Goal: Task Accomplishment & Management: Use online tool/utility

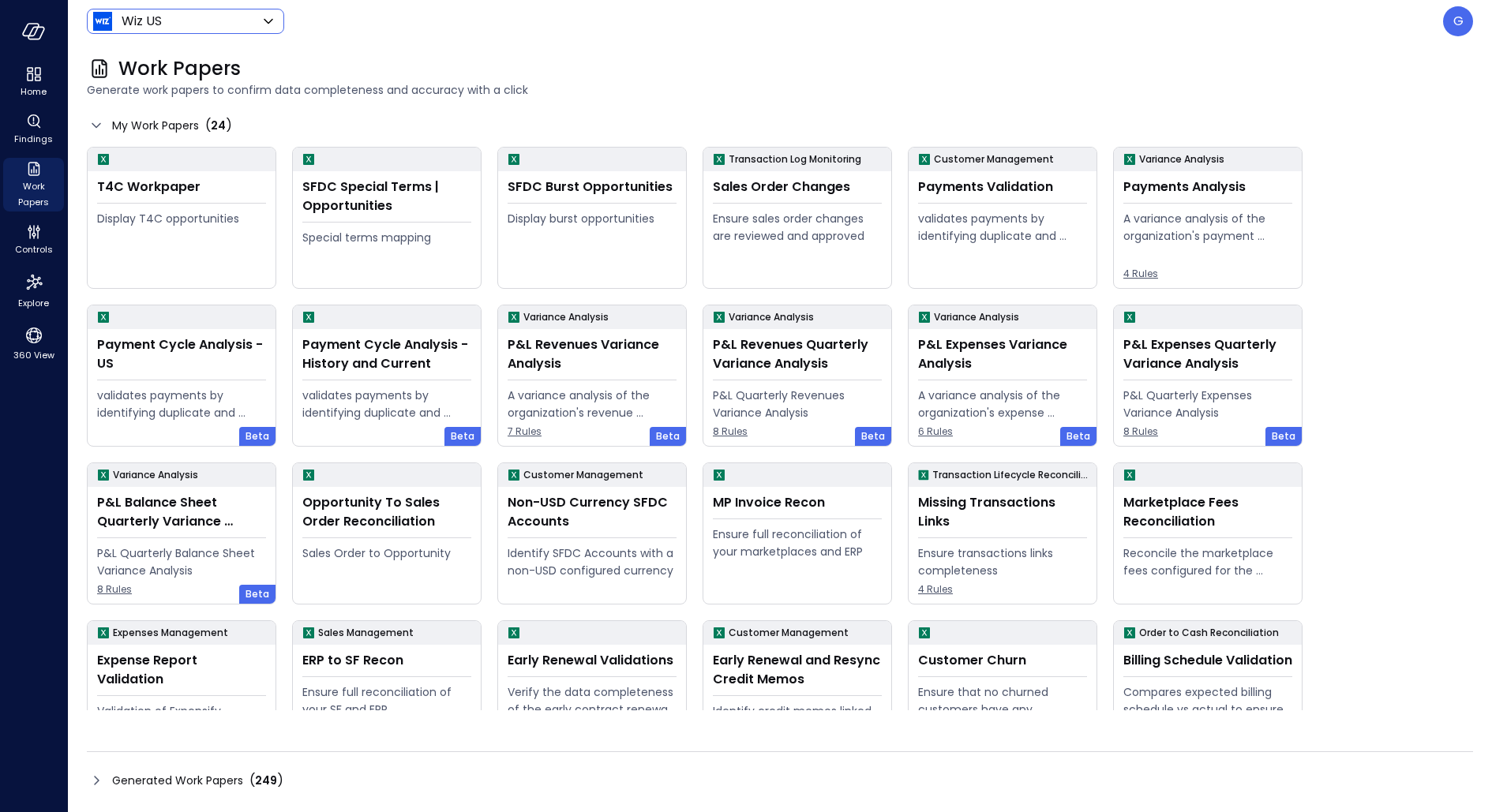
click at [193, 11] on div "Wiz US ****** ​" at bounding box center [186, 21] width 198 height 25
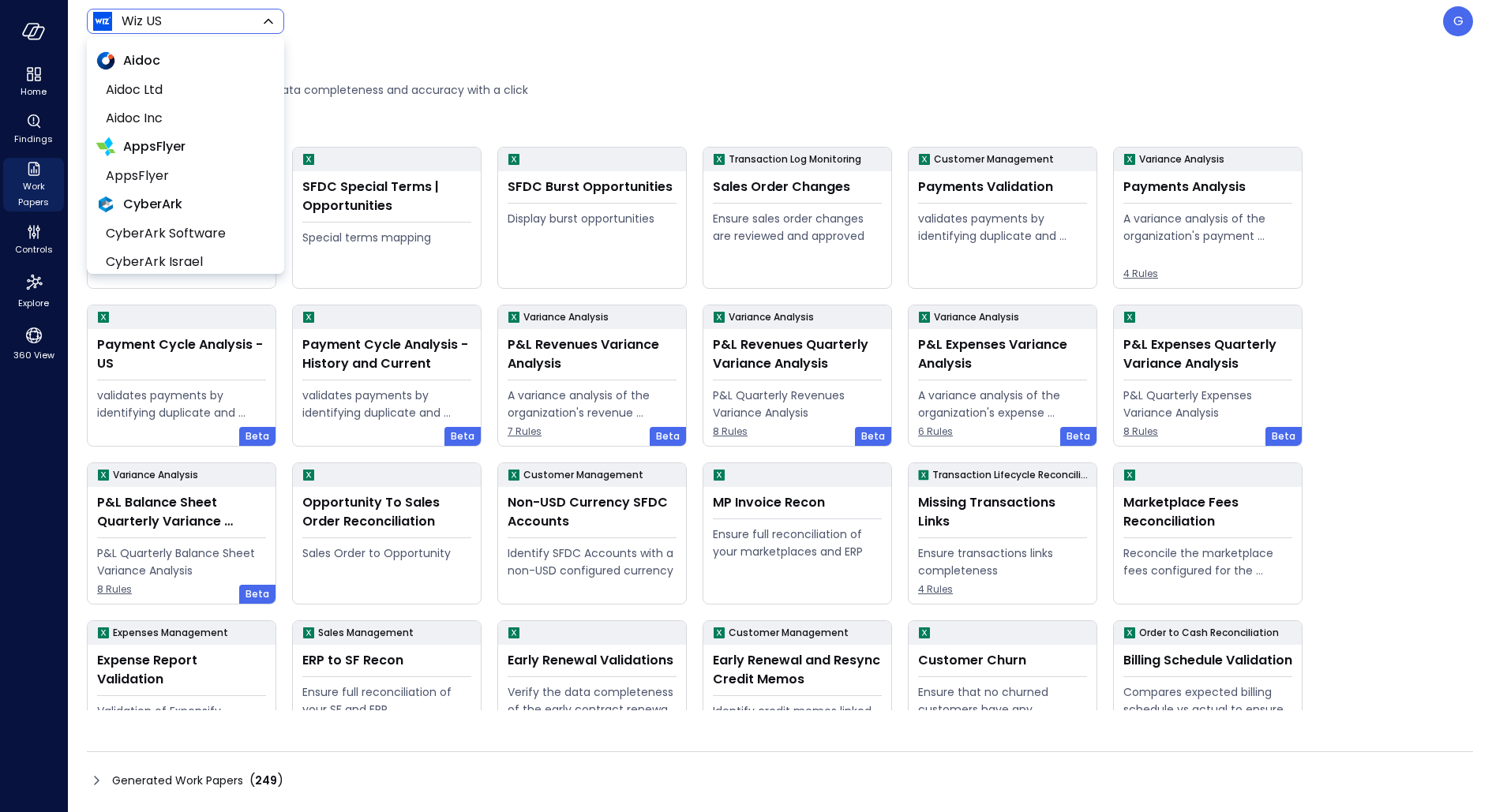
click at [192, 20] on body "Home Findings Work Papers Controls Explore 360 View Wiz US ****** ​ G Work Pape…" at bounding box center [746, 406] width 1492 height 812
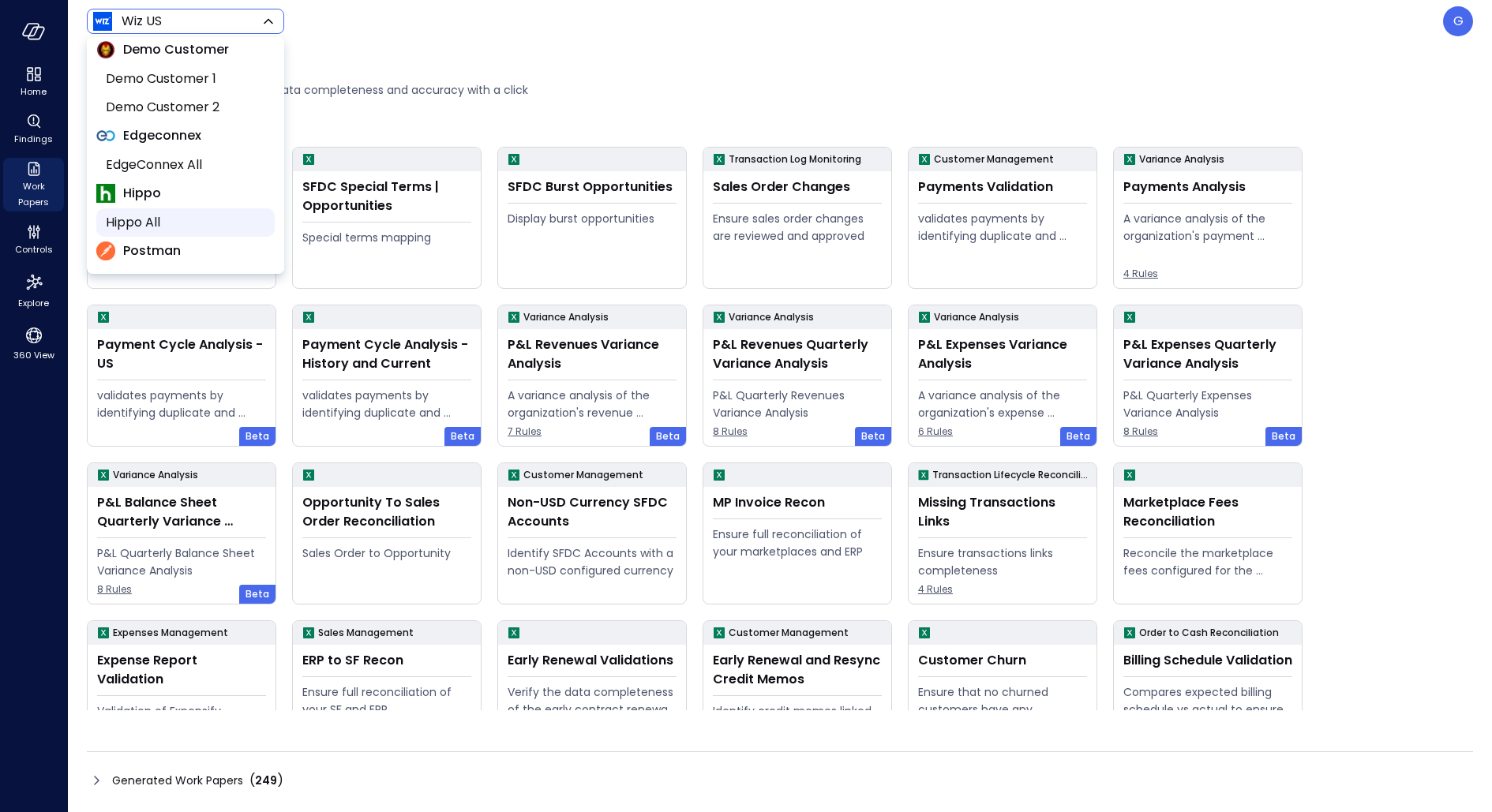
click at [167, 213] on span "Hippo All" at bounding box center [184, 222] width 156 height 19
type input "*******"
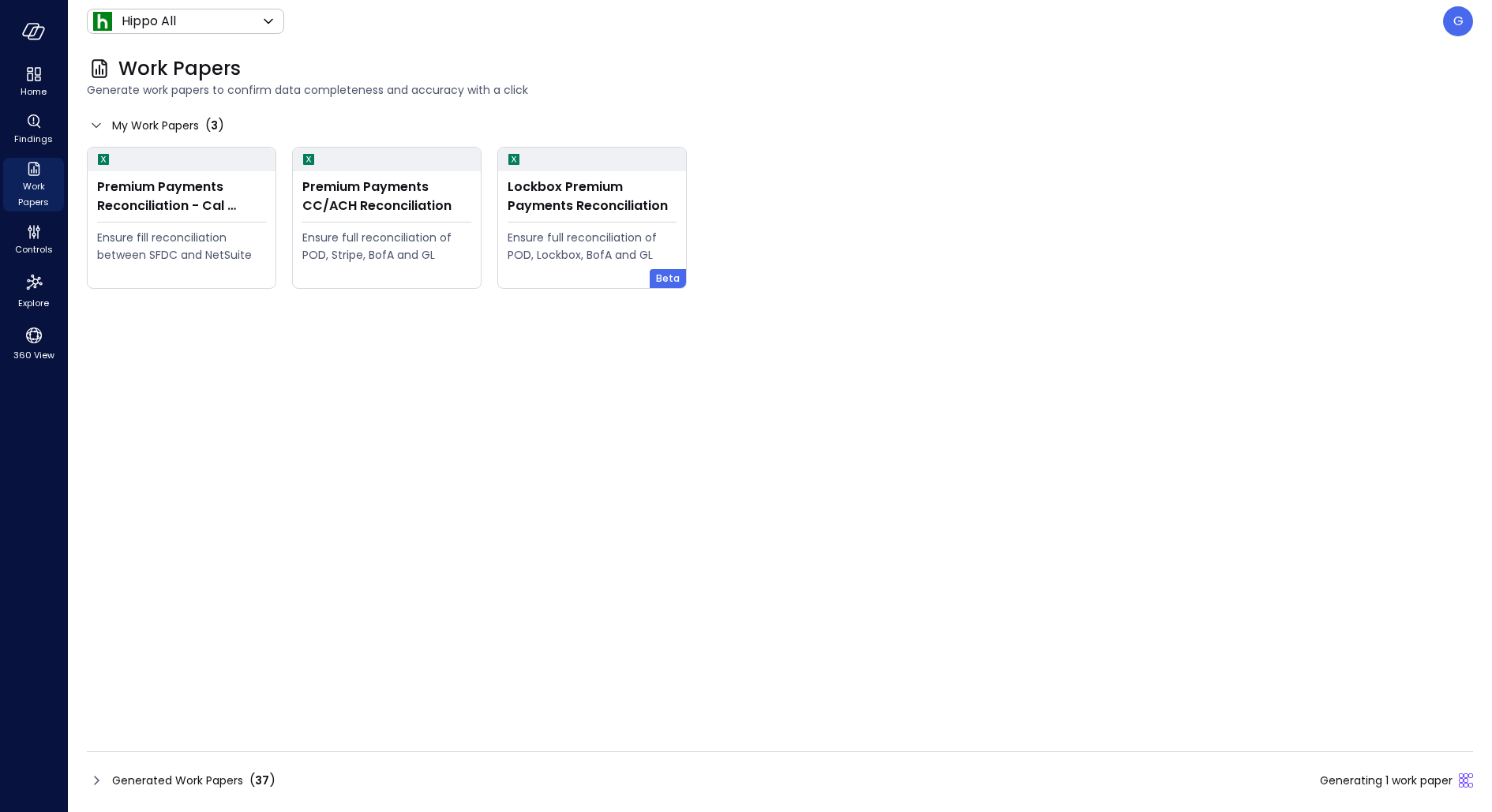
click at [476, 785] on div "Generated Work Papers ( 37 ) Generating 1 work paper" at bounding box center [780, 780] width 1386 height 25
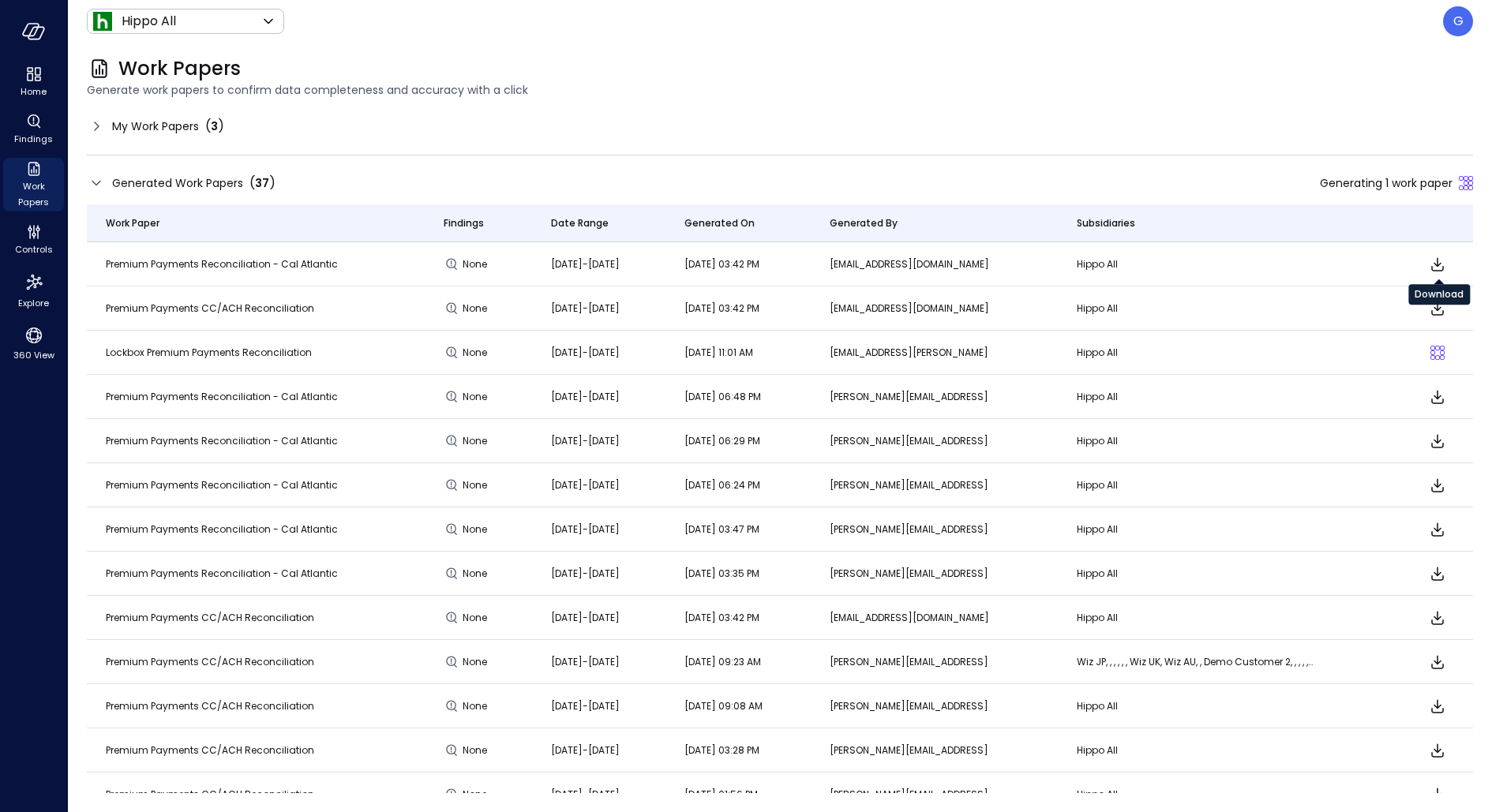
click at [1439, 267] on icon "Download" at bounding box center [1438, 265] width 19 height 19
click at [155, 128] on span "My Work Papers" at bounding box center [156, 127] width 87 height 18
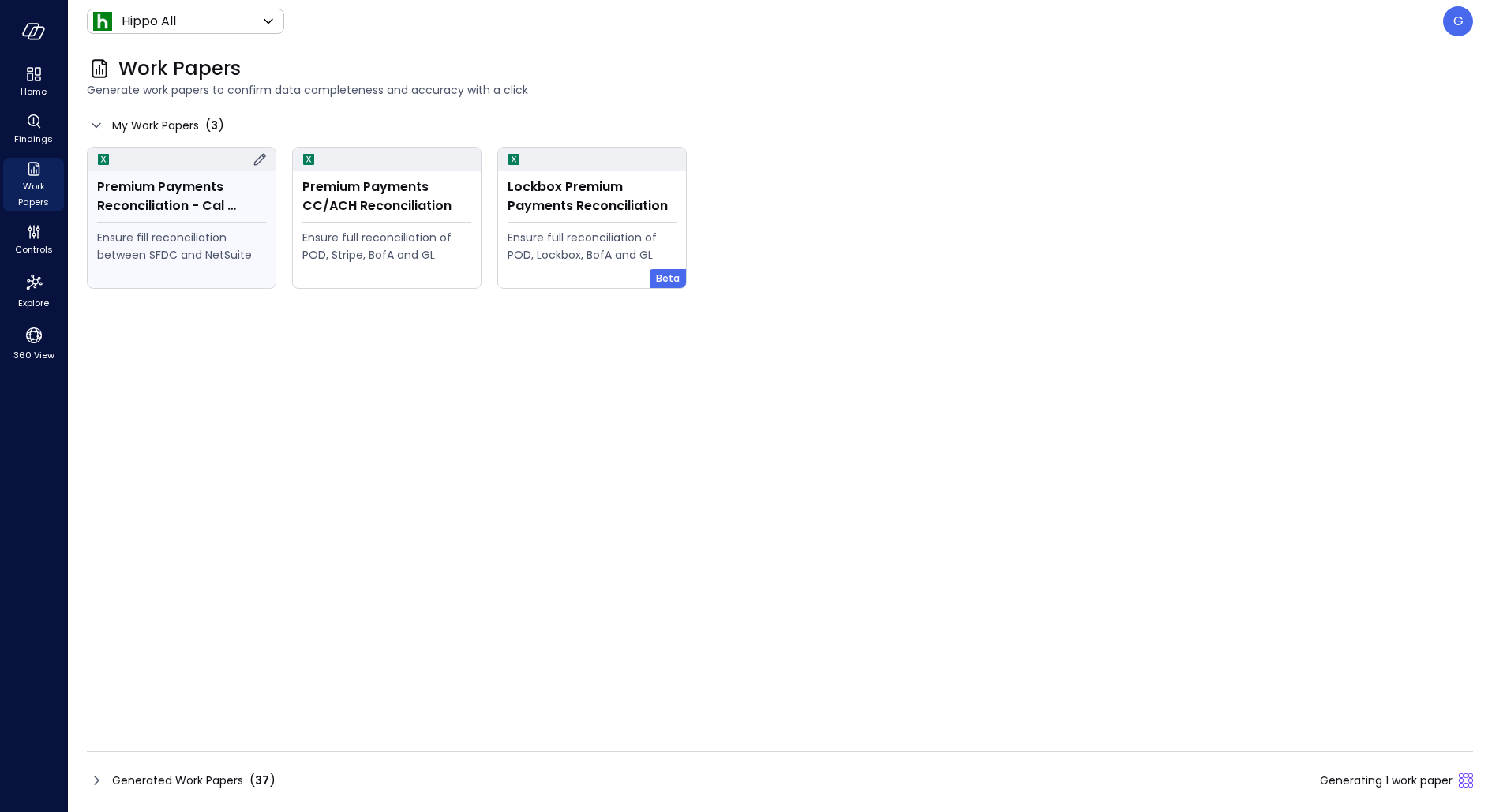
click at [259, 156] on icon at bounding box center [260, 160] width 19 height 19
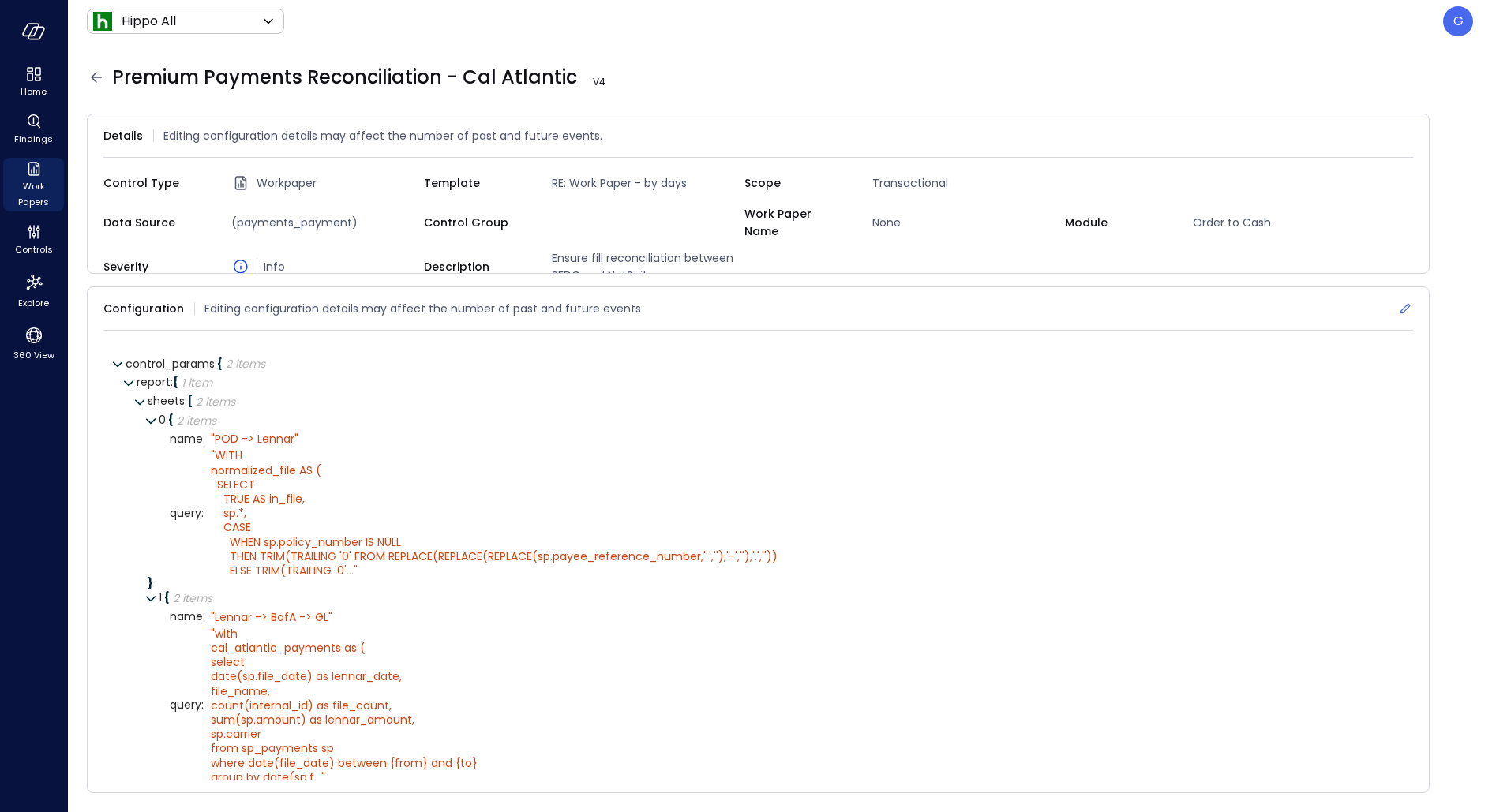
click at [1407, 305] on icon at bounding box center [1406, 308] width 16 height 16
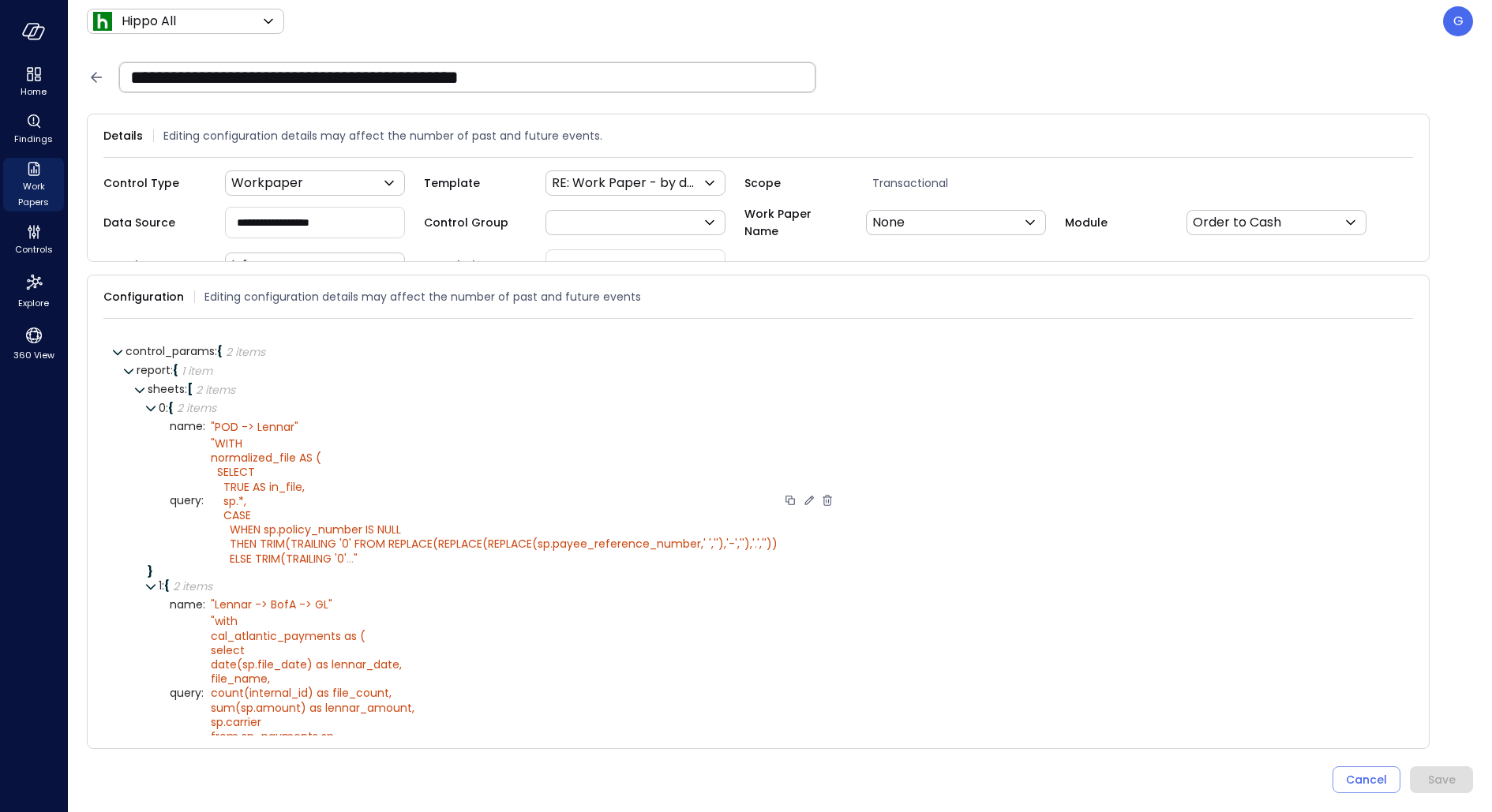
click at [804, 498] on icon at bounding box center [809, 500] width 9 height 9
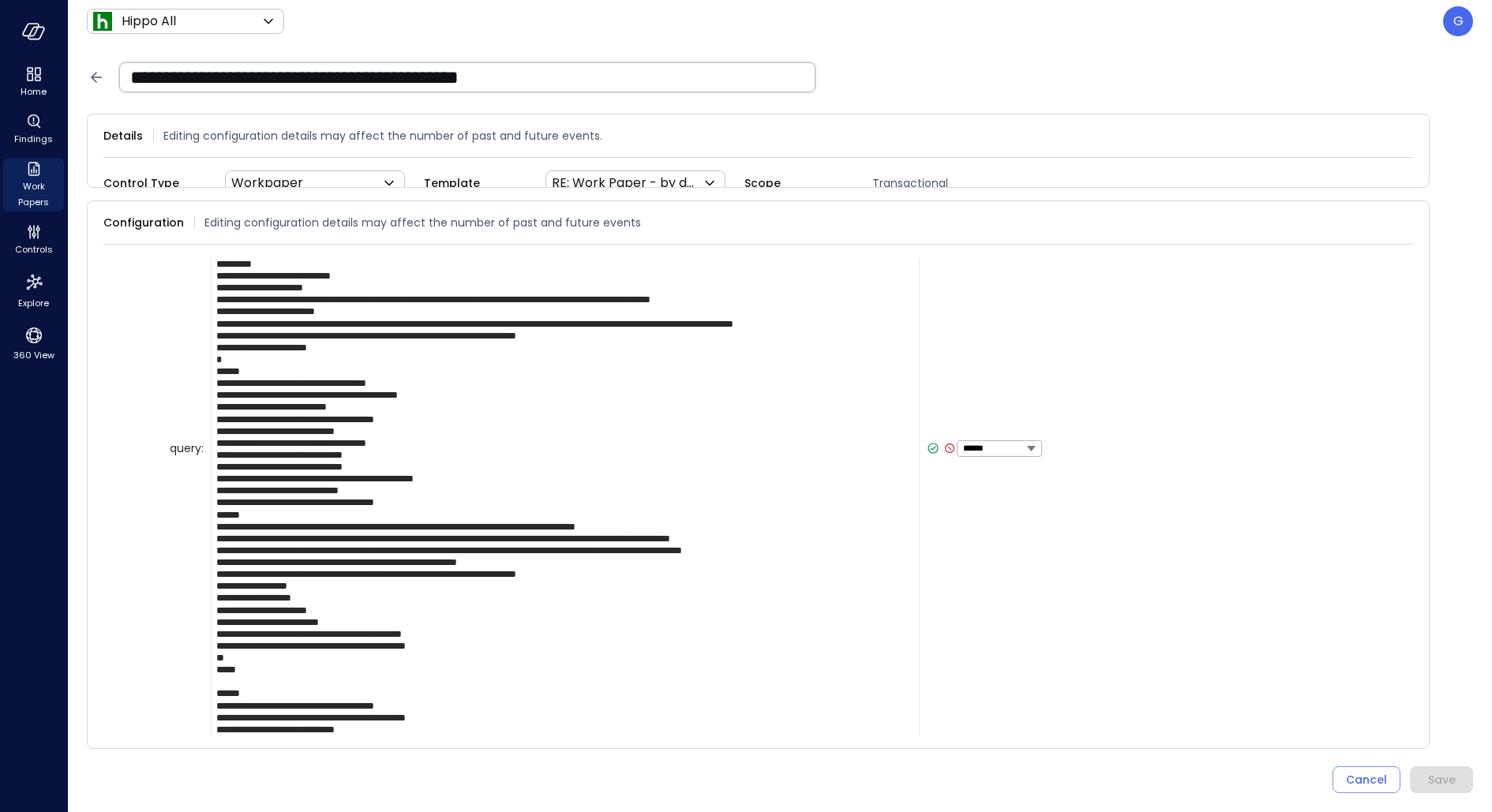
scroll to position [439, 0]
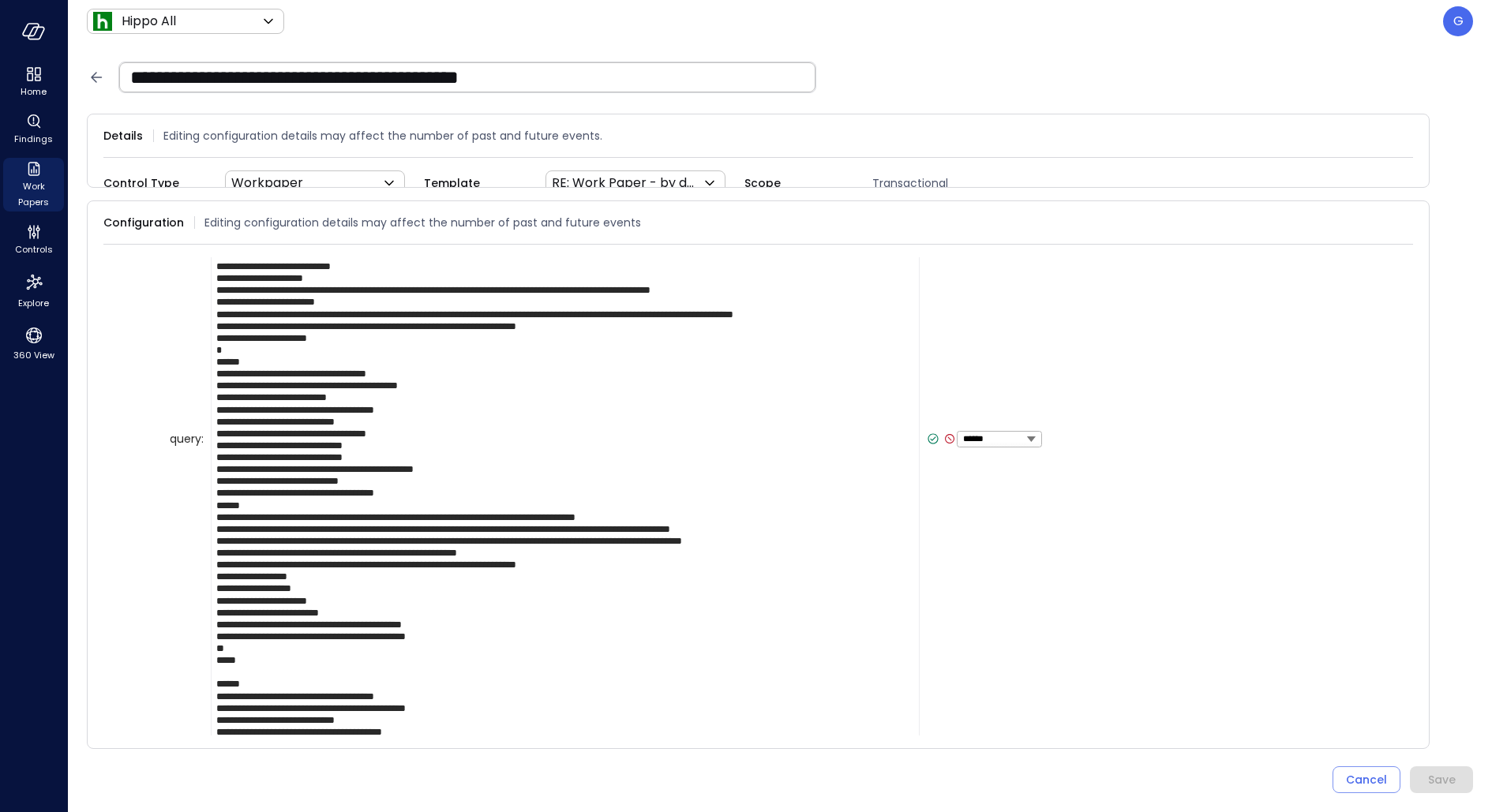
drag, startPoint x: 686, startPoint y: 511, endPoint x: 207, endPoint y: 515, distance: 479.0
click at [207, 515] on div "****** ****** ******* **** ****** *****" at bounding box center [624, 439] width 837 height 1033
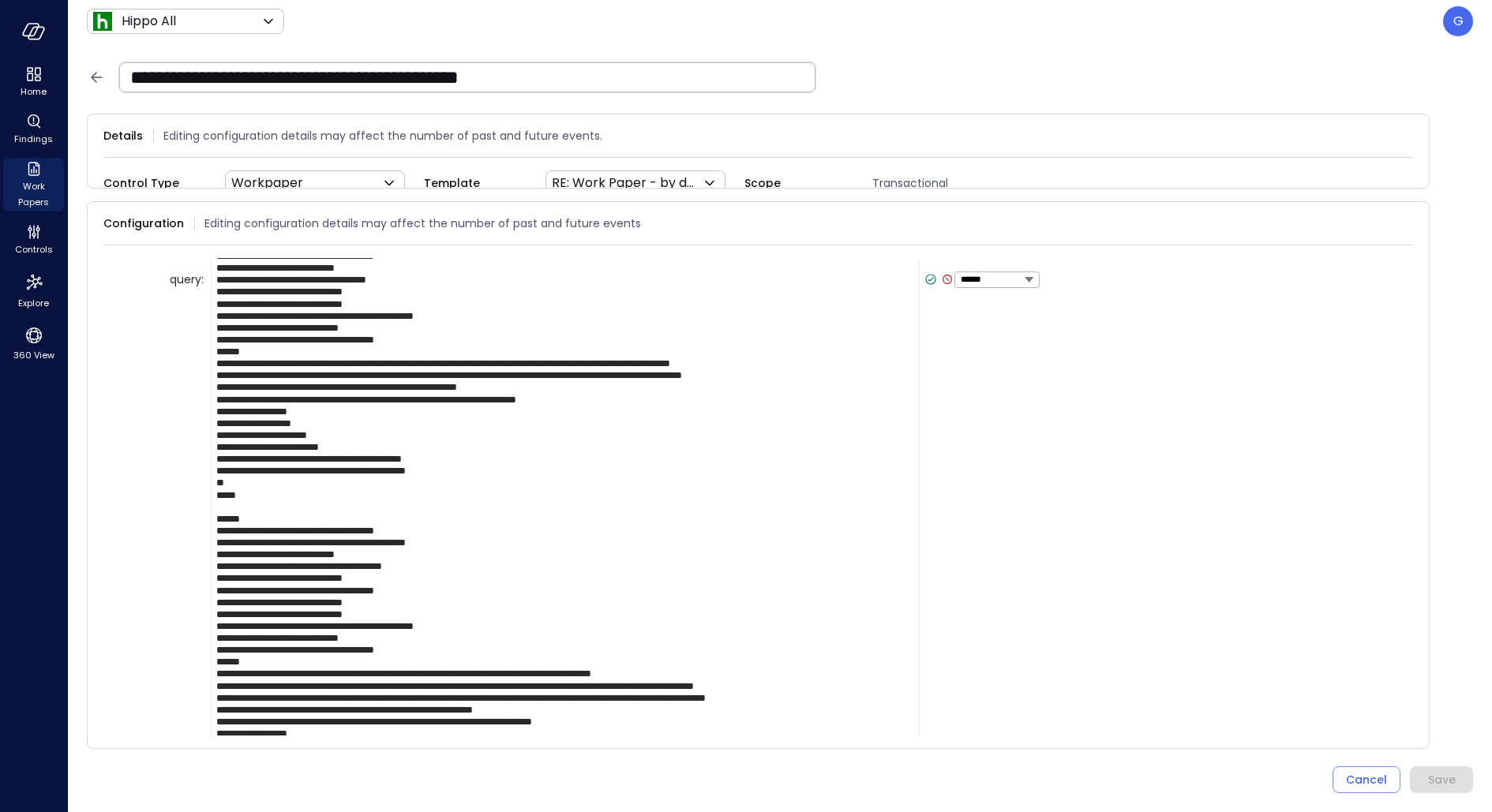
scroll to position [604, 0]
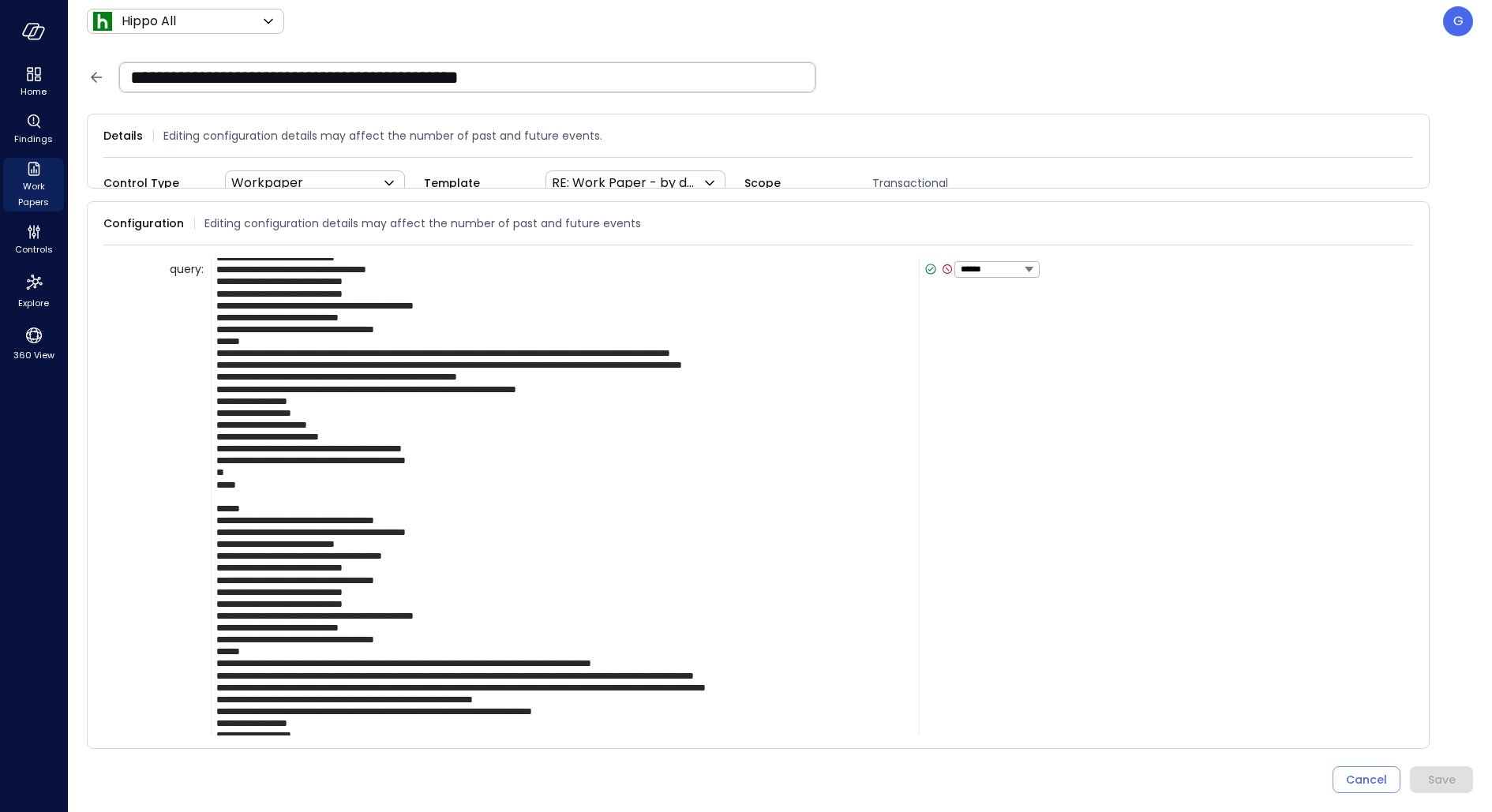
drag, startPoint x: 702, startPoint y: 662, endPoint x: 198, endPoint y: 658, distance: 504.0
click at [198, 658] on div "query : ****** ****** ******* **** ****** *****" at bounding box center [786, 269] width 1233 height 1020
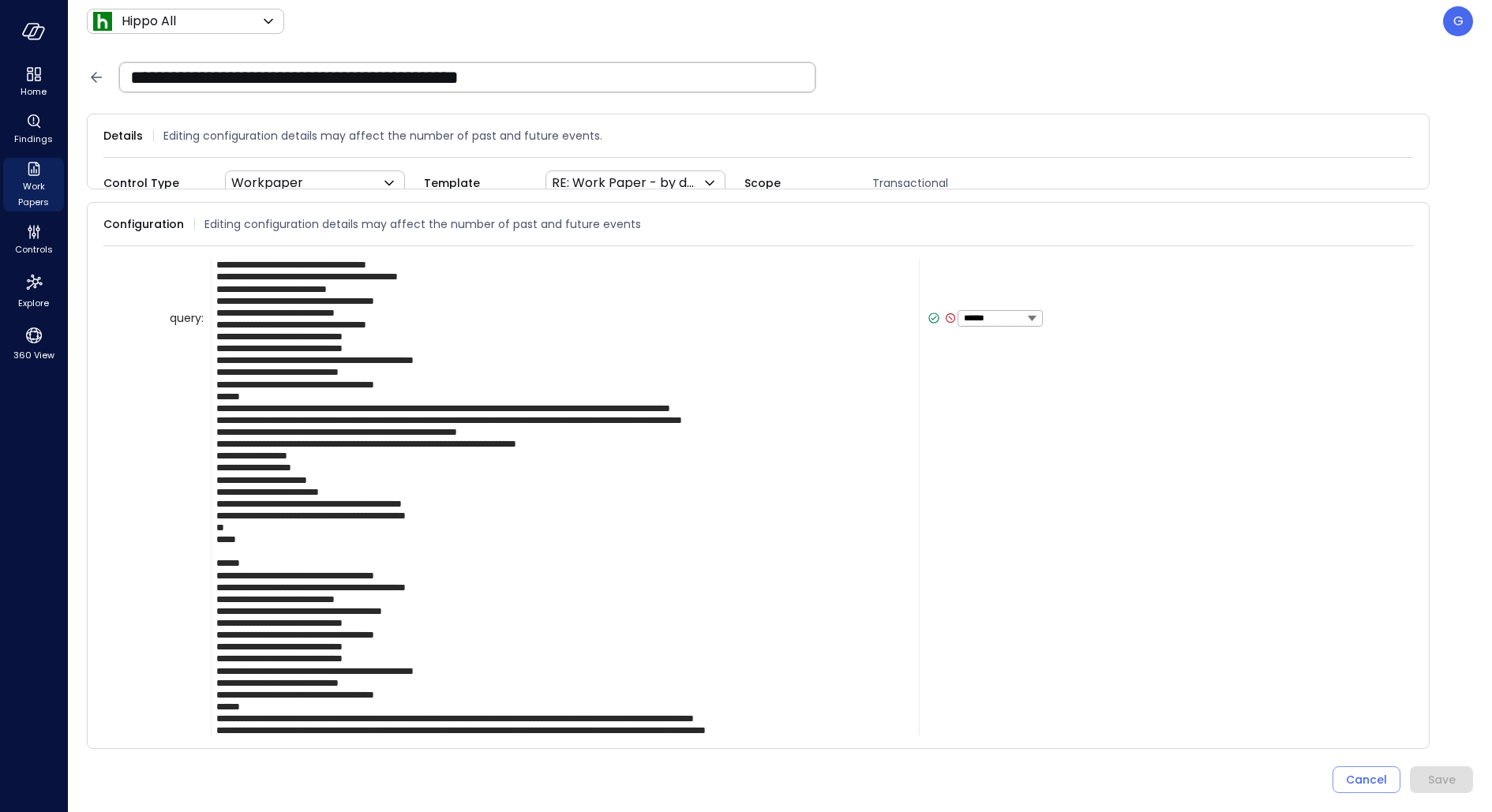
scroll to position [517, 0]
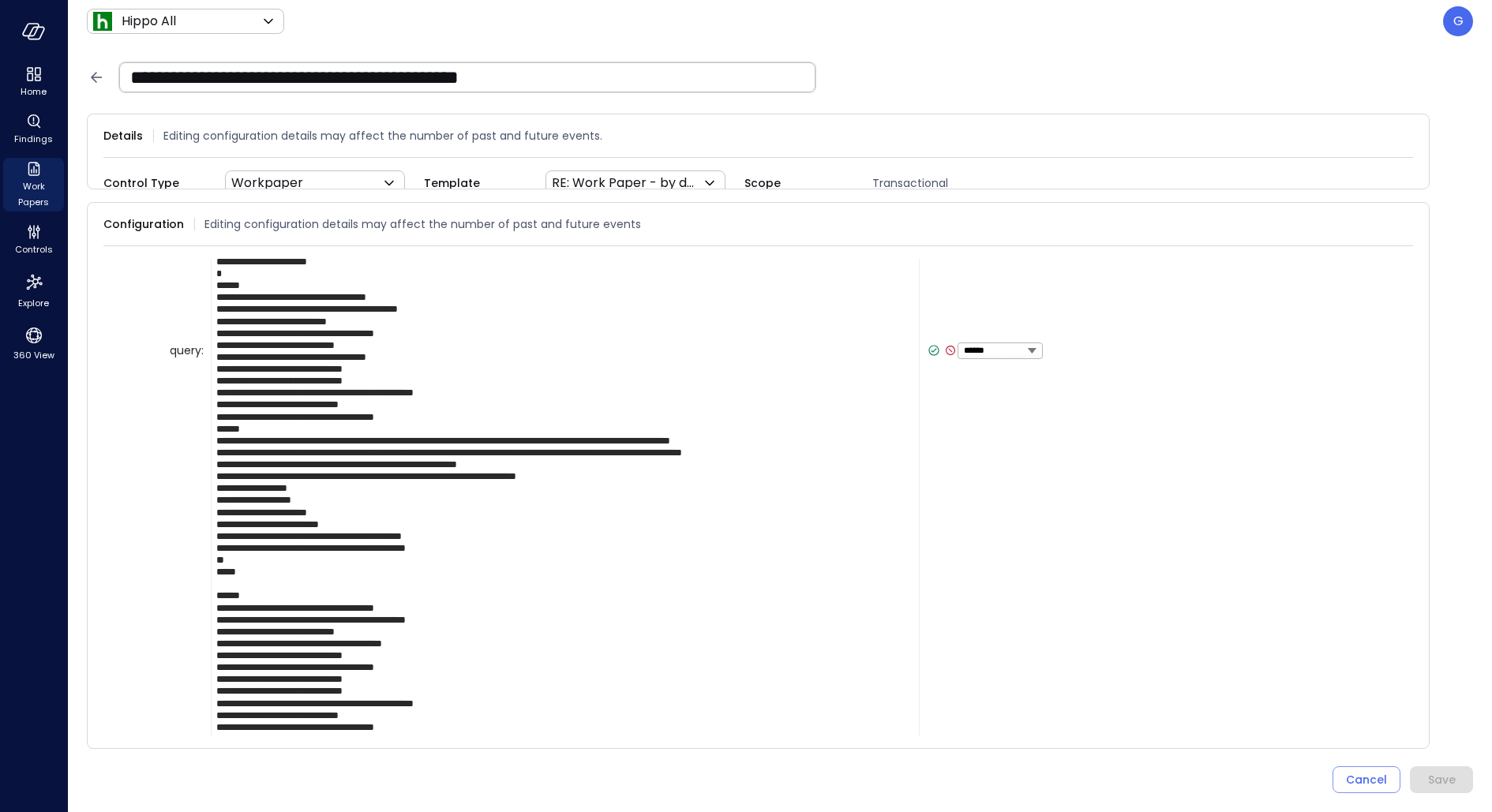
type textarea "**********"
click at [930, 349] on icon at bounding box center [934, 351] width 14 height 14
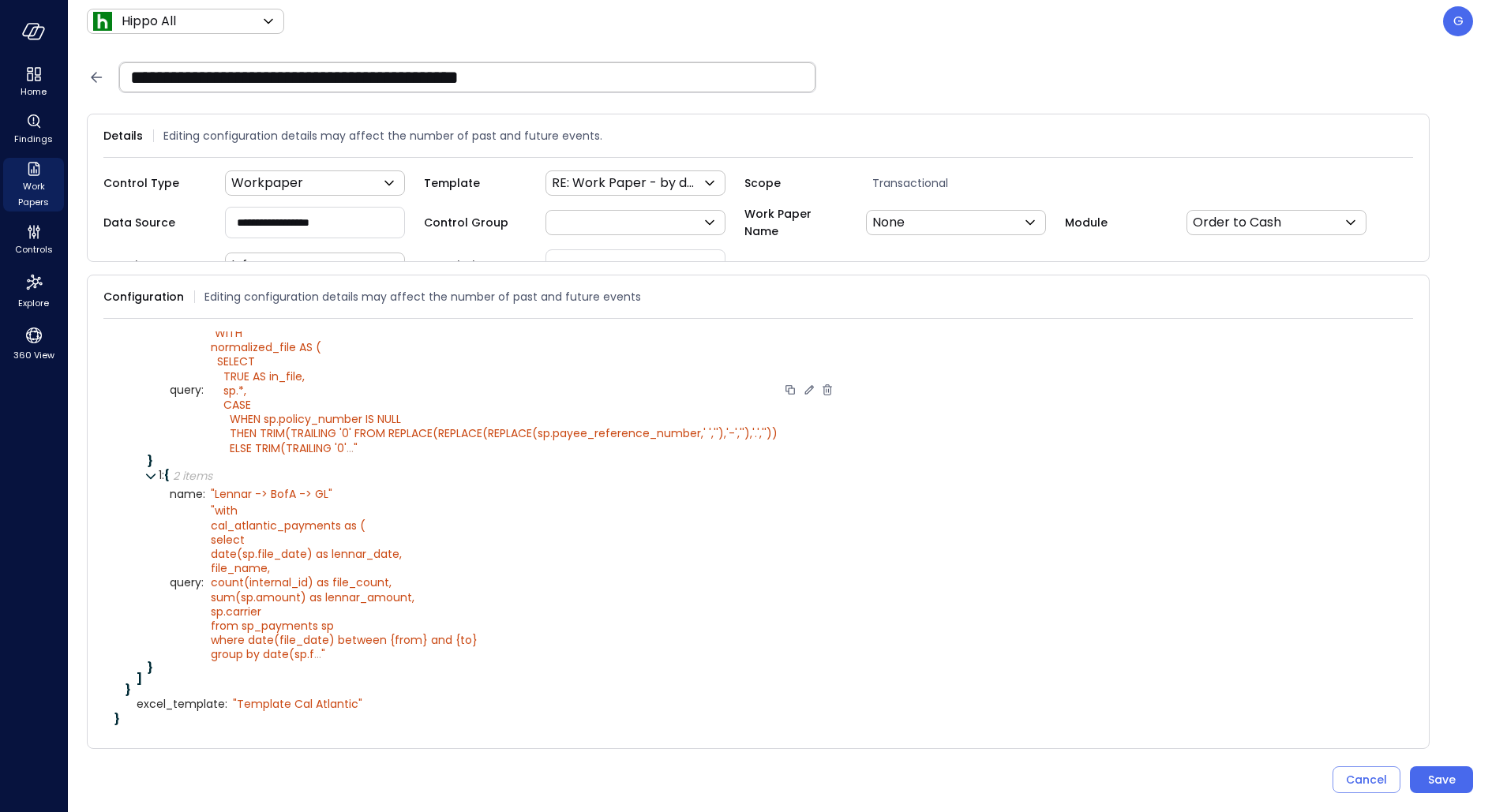
scroll to position [107, 0]
click at [1452, 775] on div "Save" at bounding box center [1442, 780] width 27 height 19
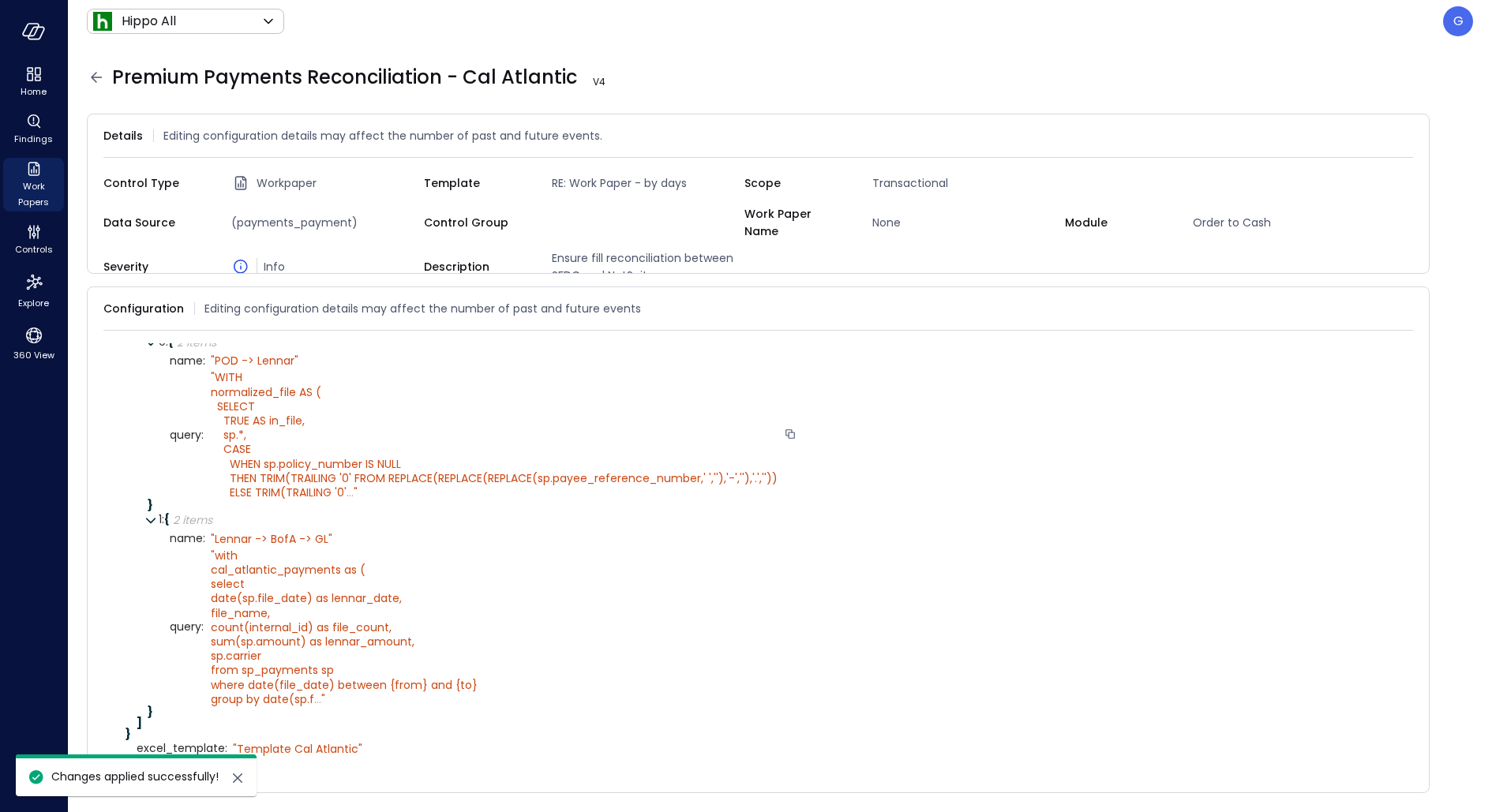
scroll to position [71, 0]
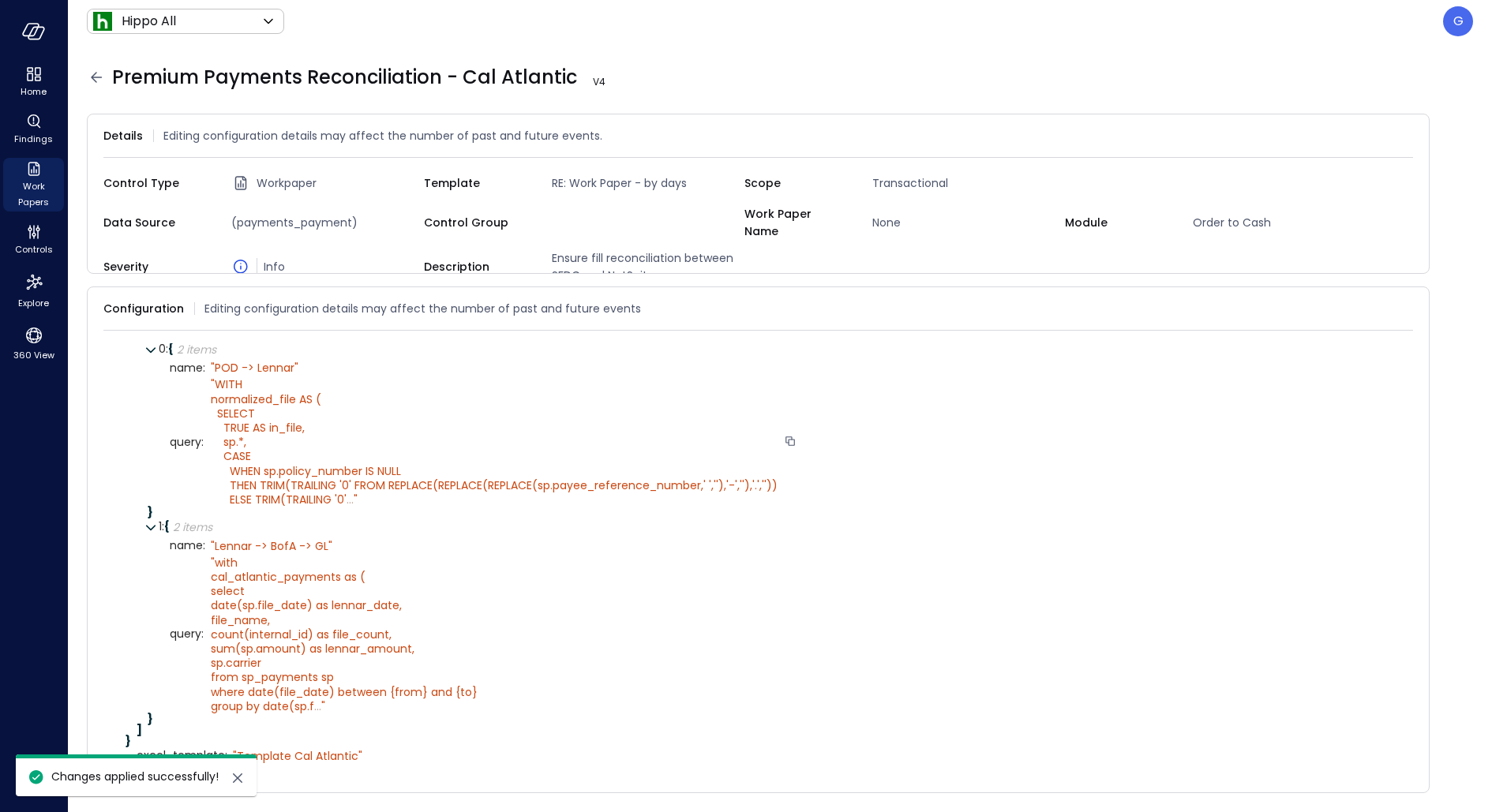
click at [105, 77] on icon at bounding box center [97, 77] width 19 height 19
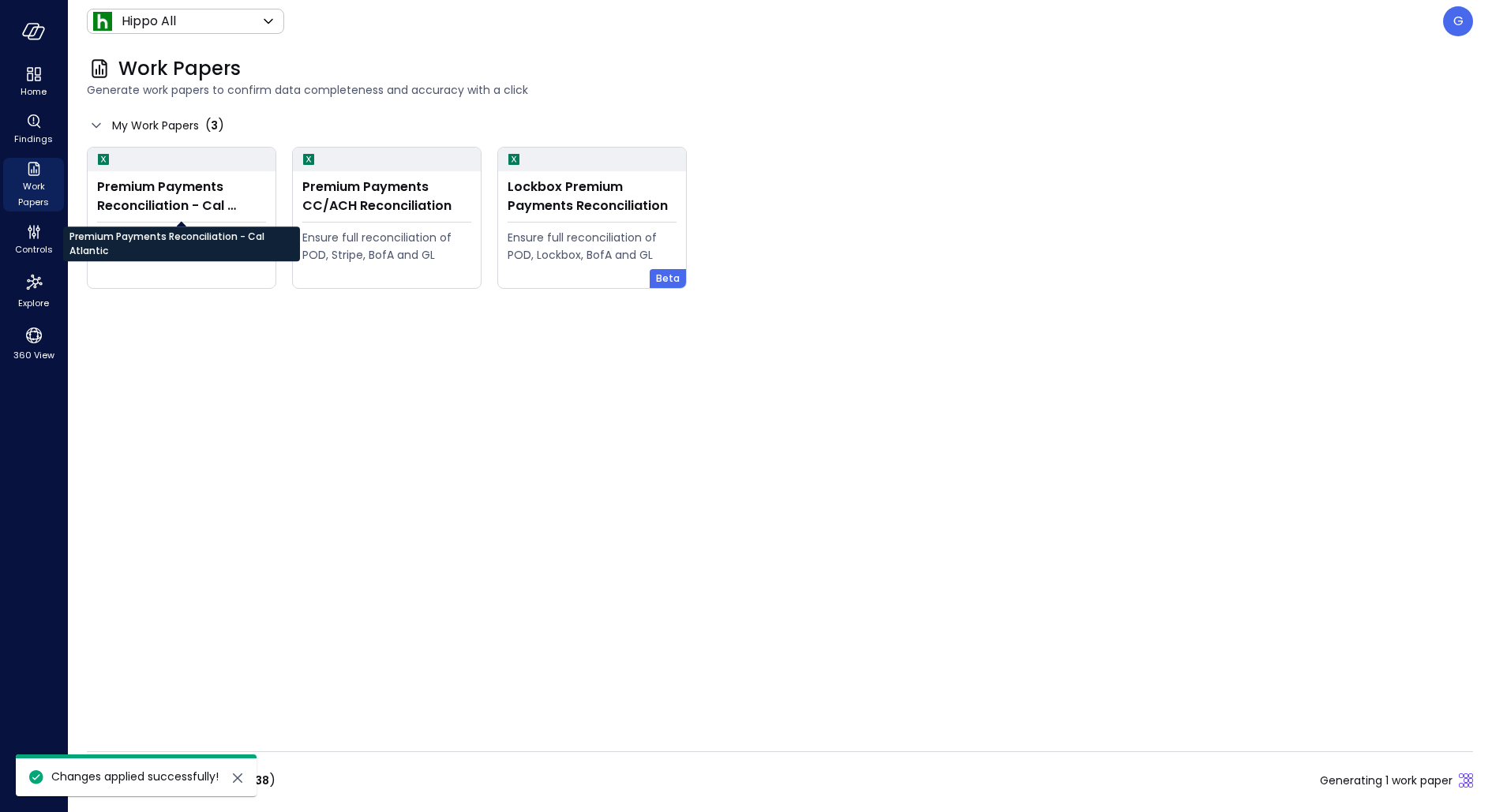
click at [205, 216] on div "Premium Payments Reconciliation - Cal Atlantic" at bounding box center [181, 238] width 237 height 46
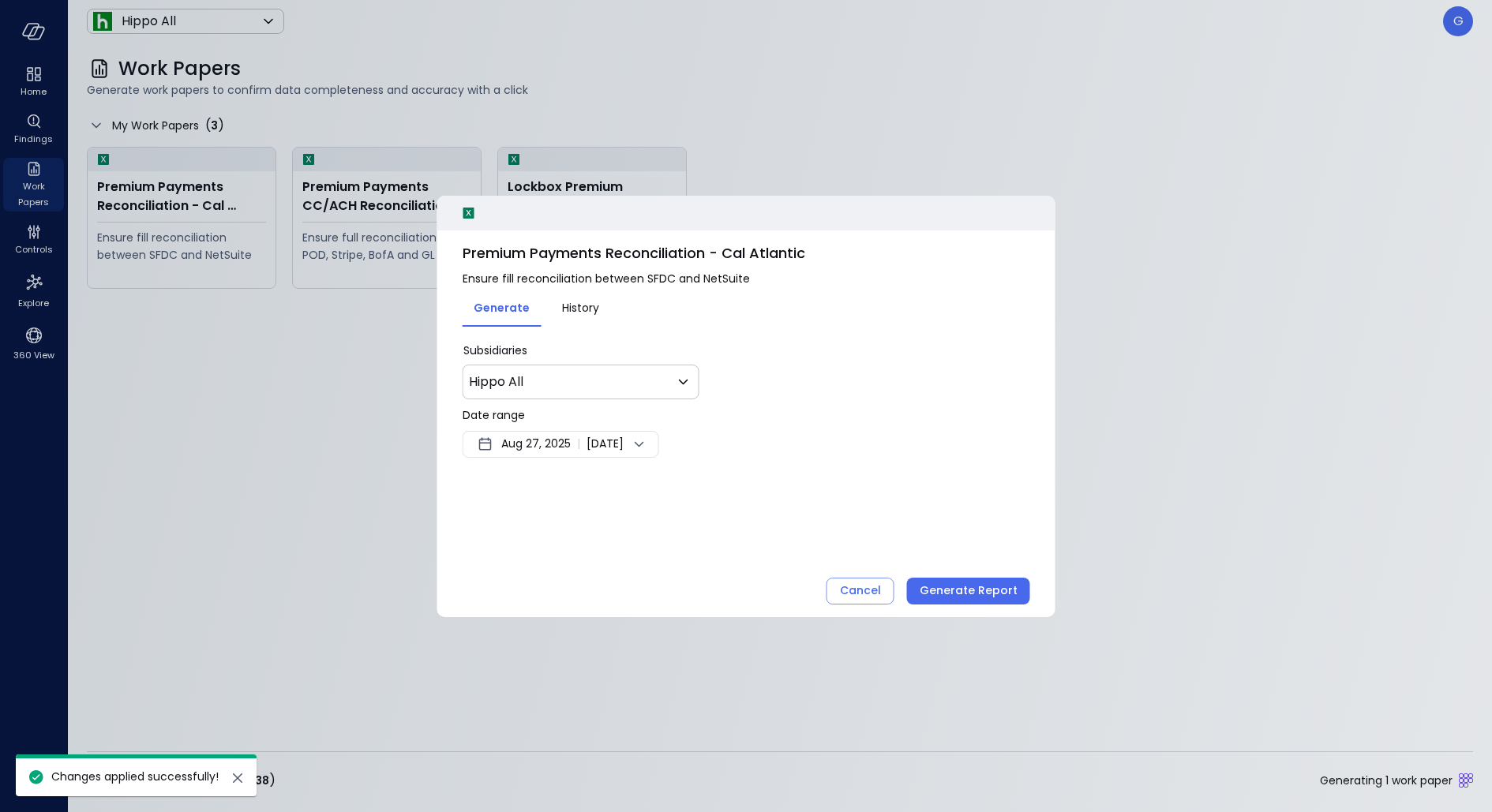
click at [540, 435] on span "Aug 27, 2025" at bounding box center [535, 445] width 69 height 19
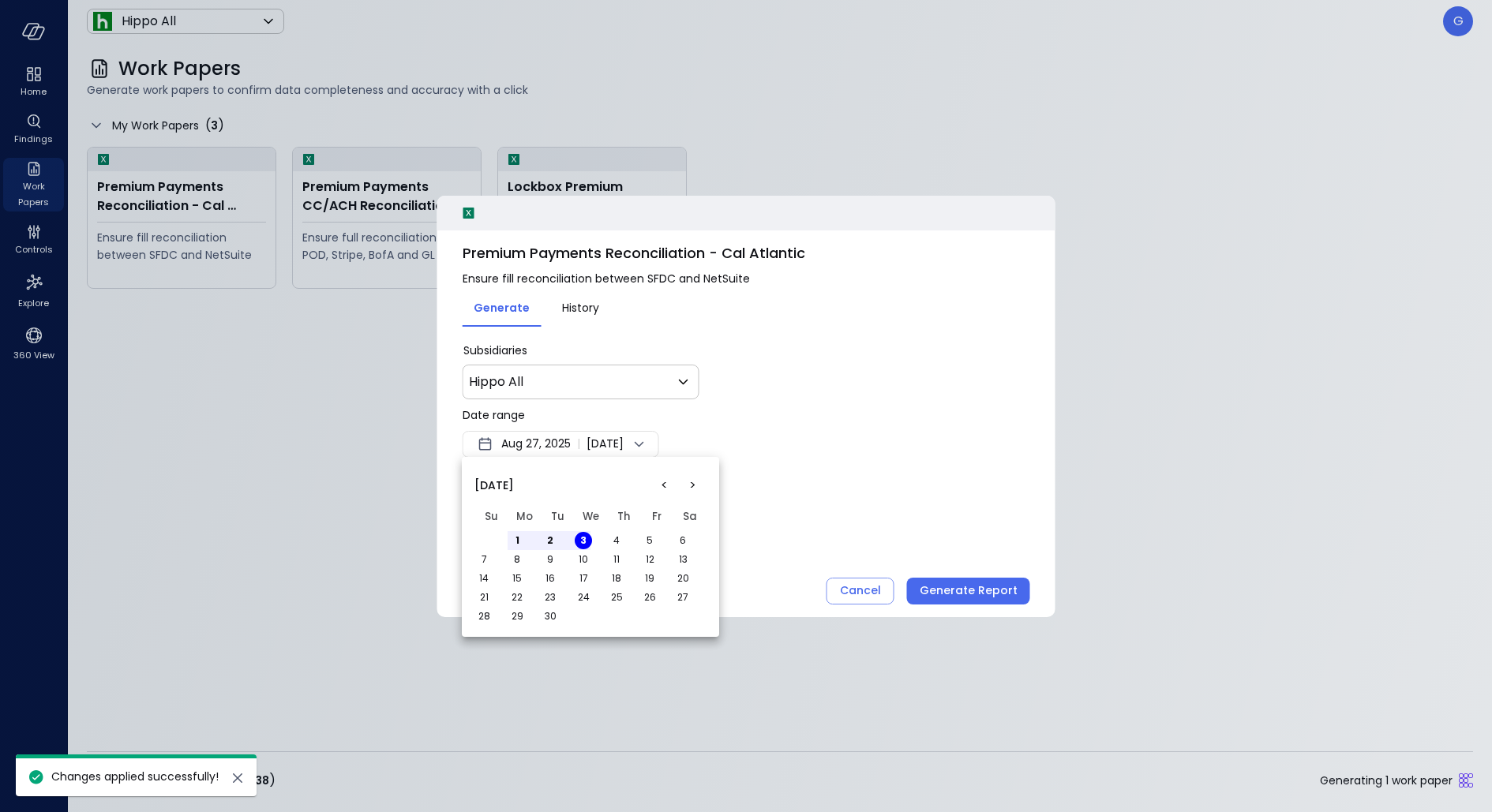
click at [664, 485] on button "<" at bounding box center [664, 485] width 28 height 28
click at [556, 539] on button "1" at bounding box center [550, 540] width 18 height 18
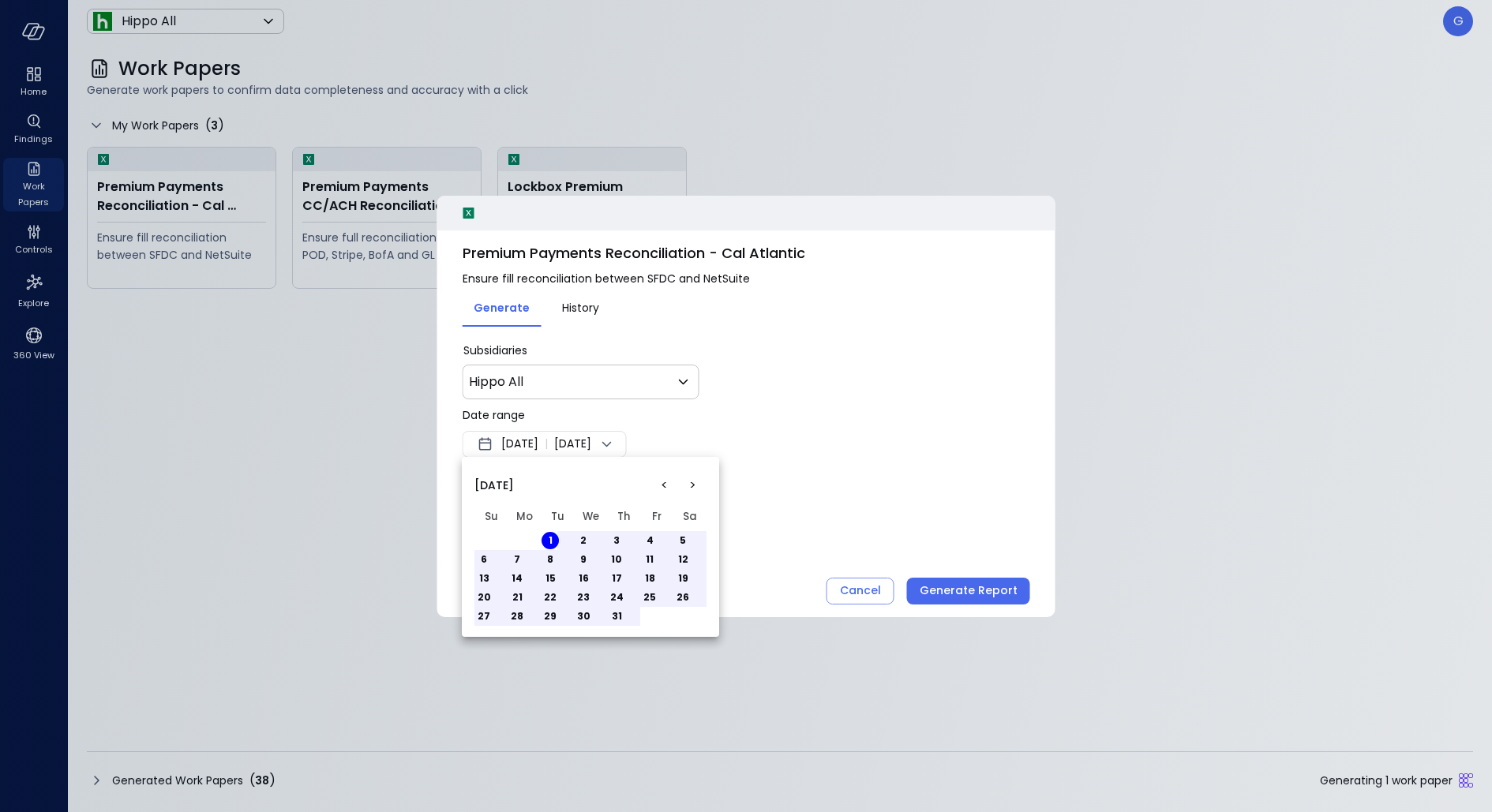
click at [621, 614] on button "31" at bounding box center [617, 617] width 18 height 18
click at [764, 501] on div at bounding box center [746, 406] width 1492 height 812
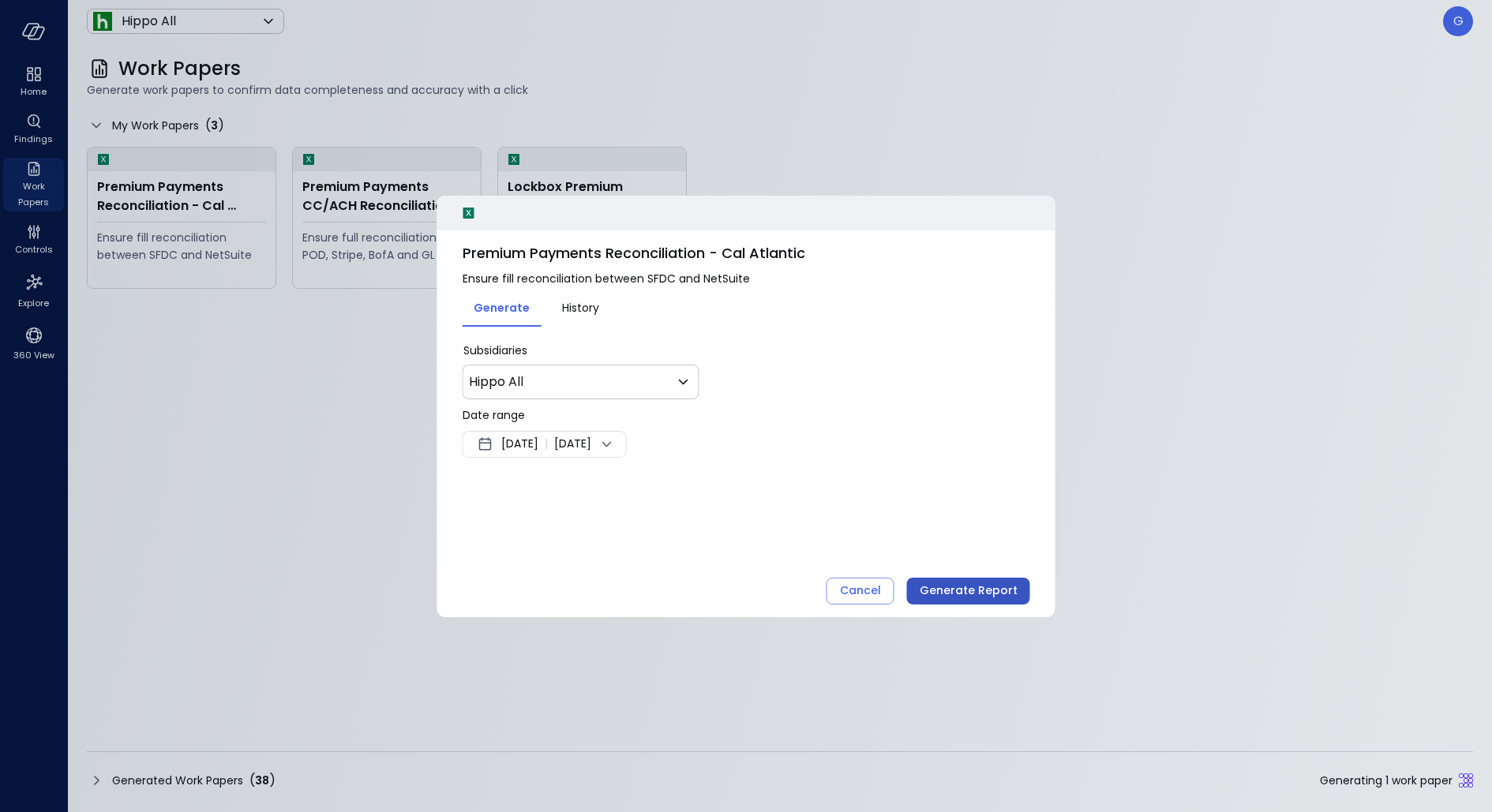
click at [949, 582] on div "Generate Report" at bounding box center [968, 591] width 98 height 19
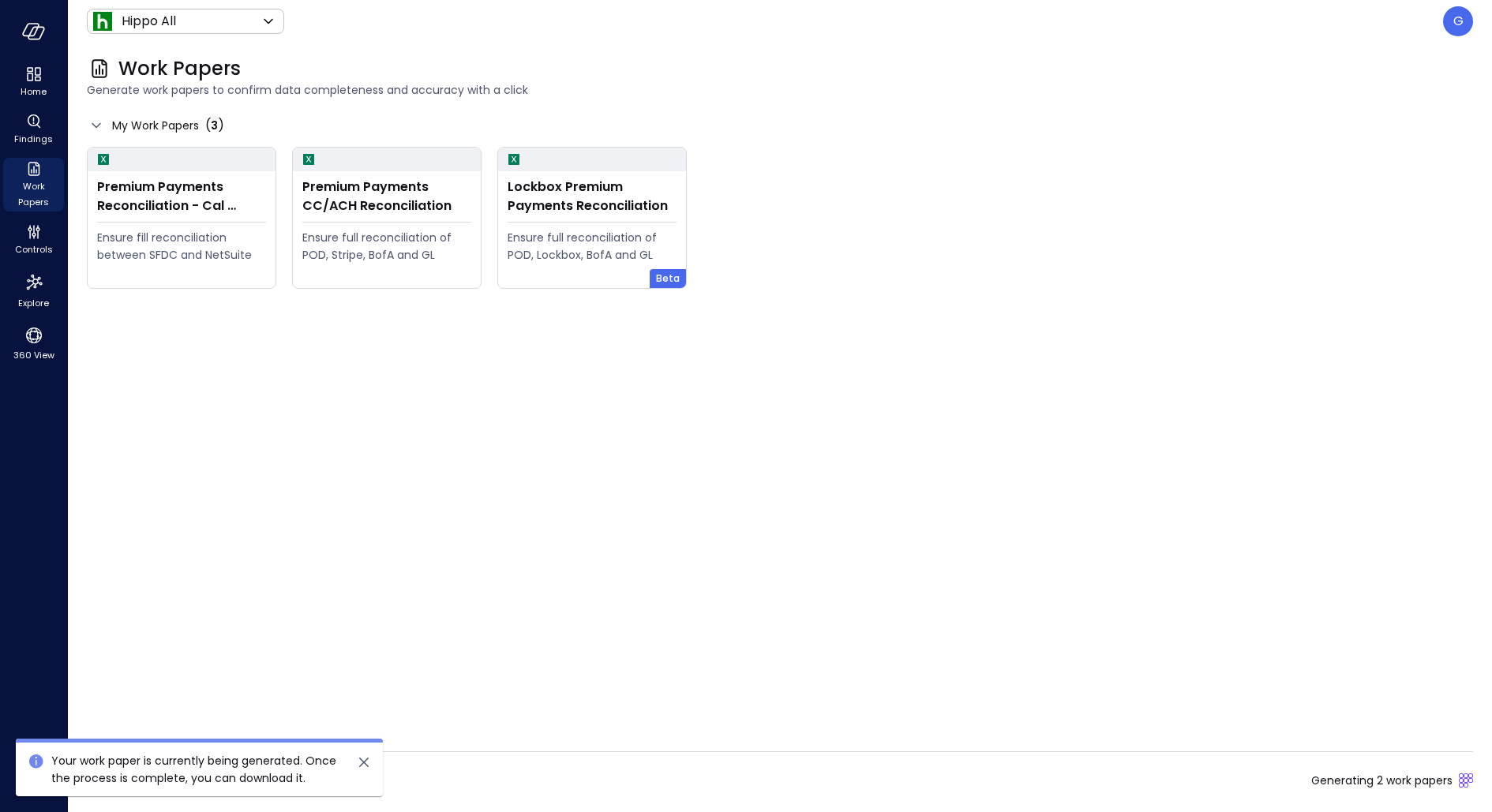
click at [546, 771] on div "Generated Work Papers ( 38 ) Generating 2 work papers" at bounding box center [780, 780] width 1386 height 25
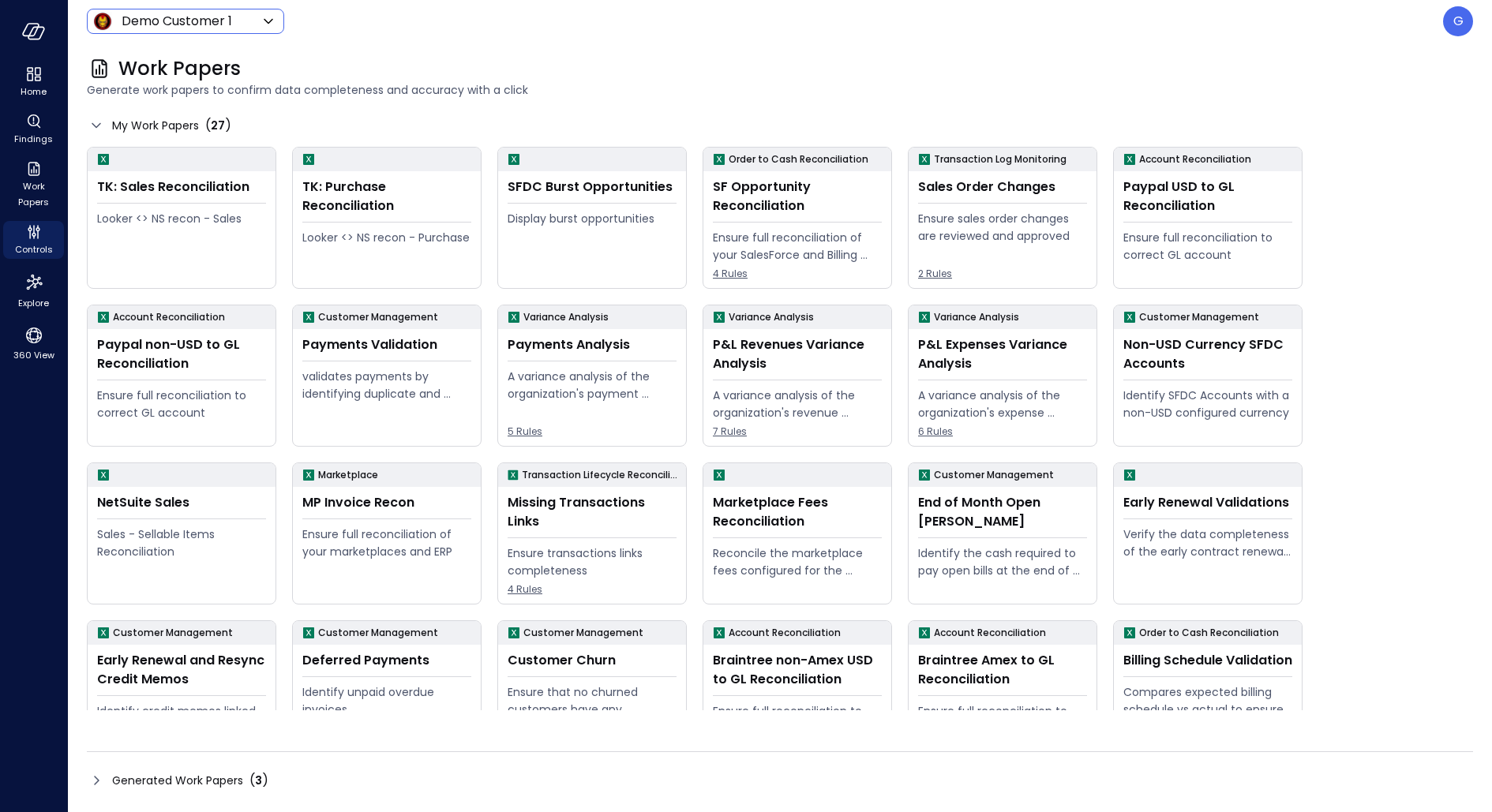
click at [215, 27] on body "Home Findings Work Papers Controls Explore 360 View Demo Customer 1 ***** ​ G W…" at bounding box center [746, 406] width 1492 height 812
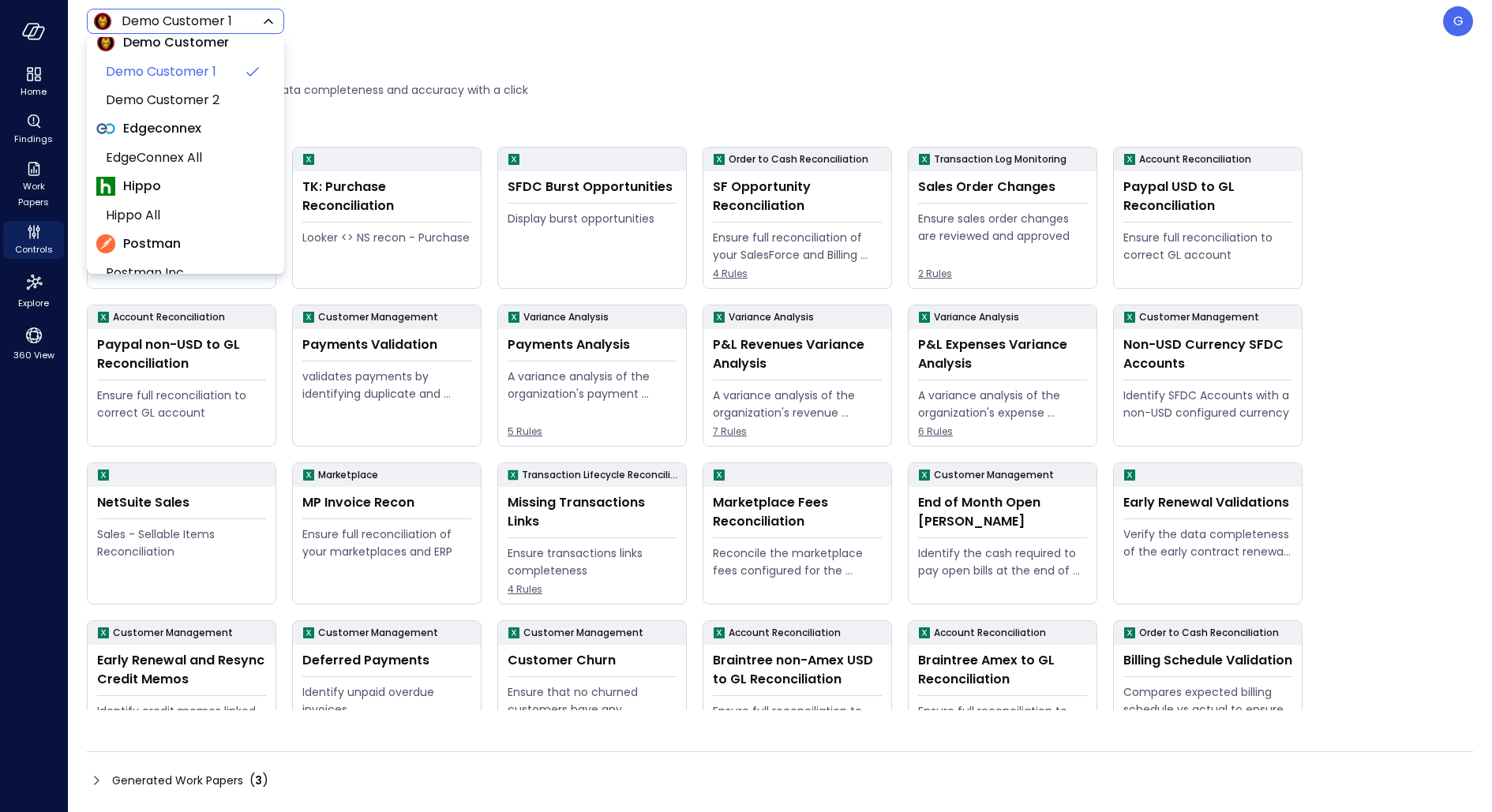
scroll to position [301, 0]
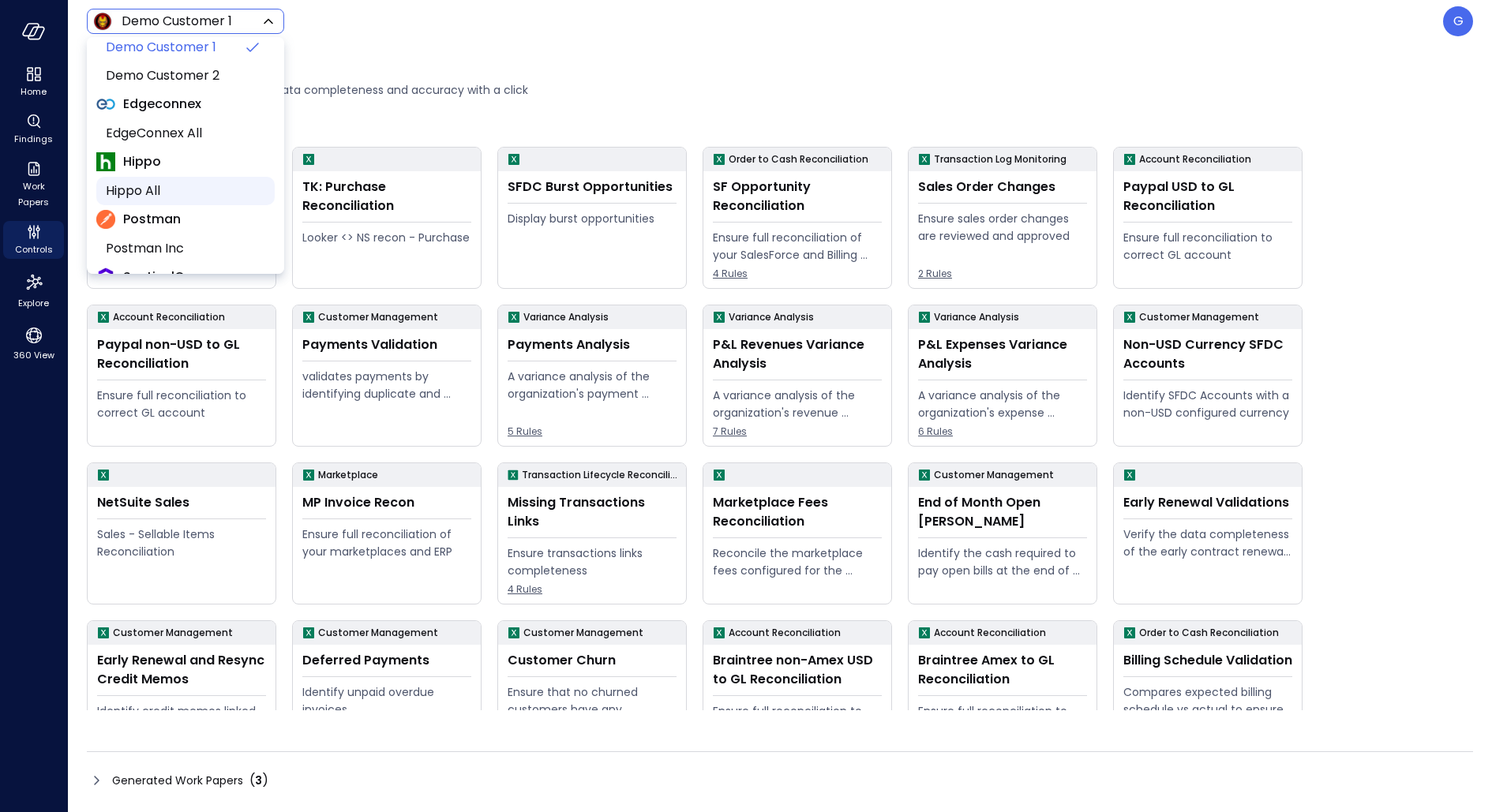
click at [154, 189] on span "Hippo All" at bounding box center [184, 192] width 156 height 19
type input "*******"
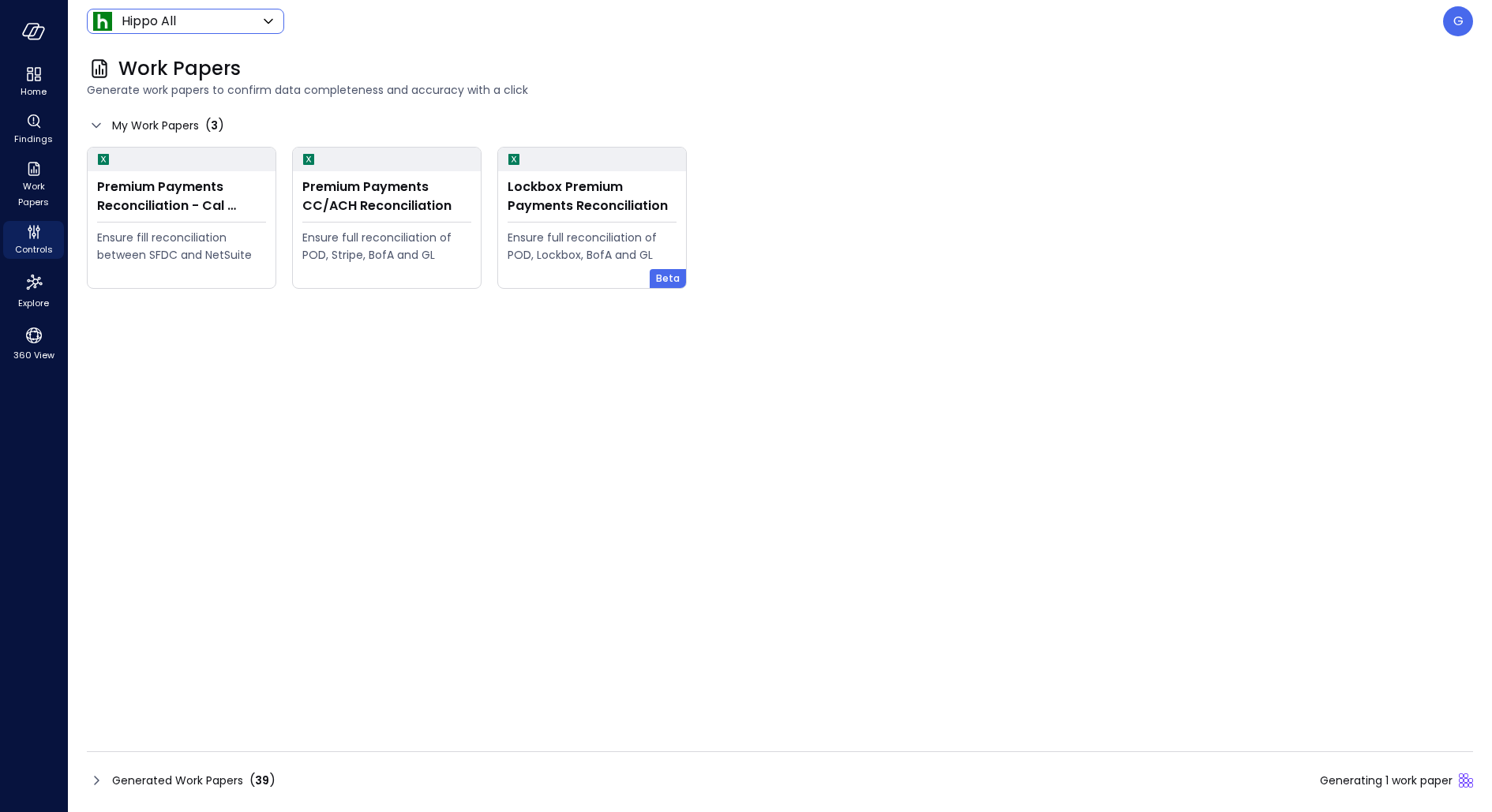
click at [736, 790] on div "Generated Work Papers ( 39 ) Generating 1 work paper" at bounding box center [780, 780] width 1386 height 25
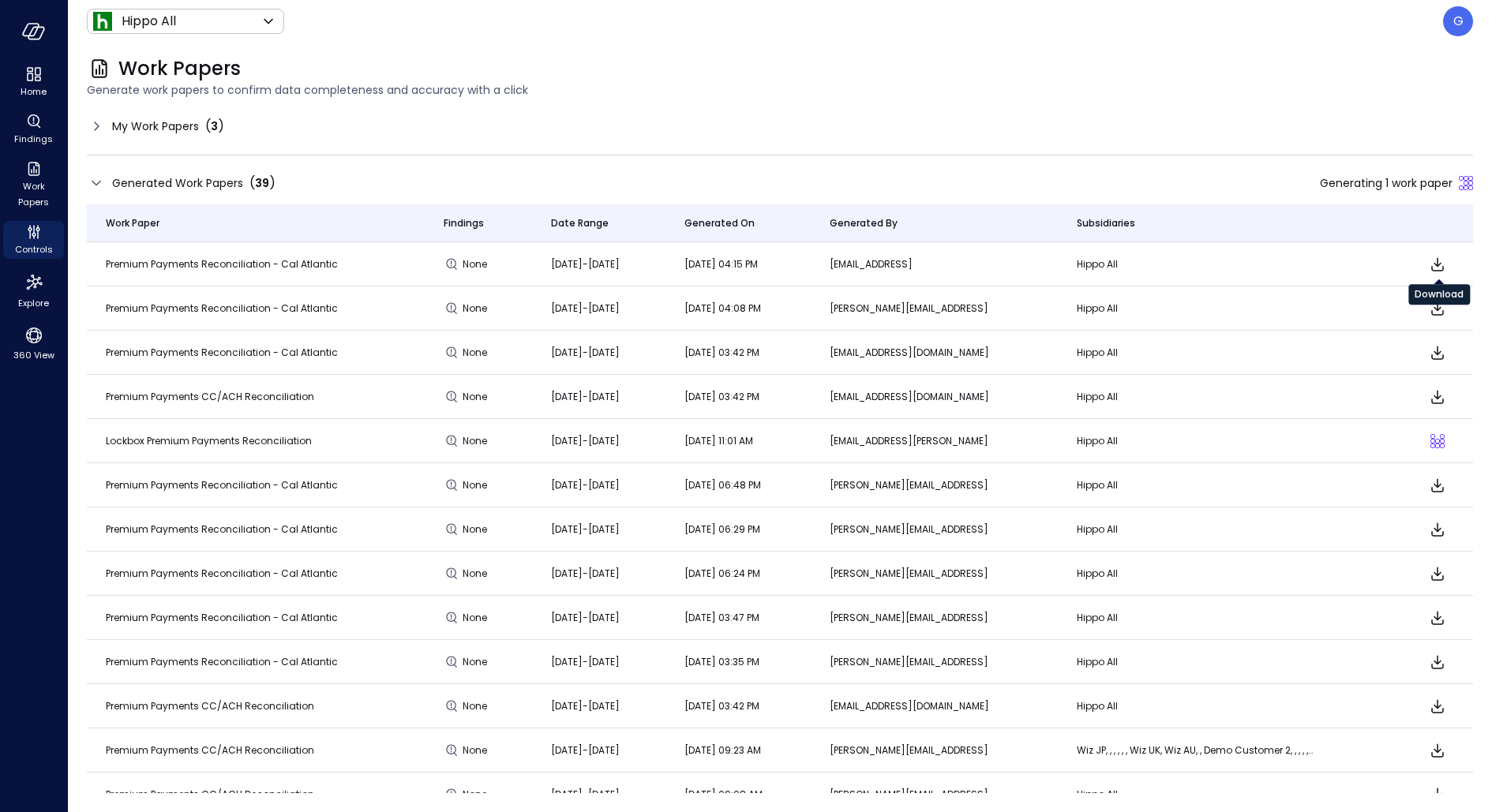
click at [1439, 256] on icon "Download" at bounding box center [1438, 265] width 19 height 19
click at [262, 123] on div "My Work Papers ( 3 )" at bounding box center [780, 126] width 1386 height 25
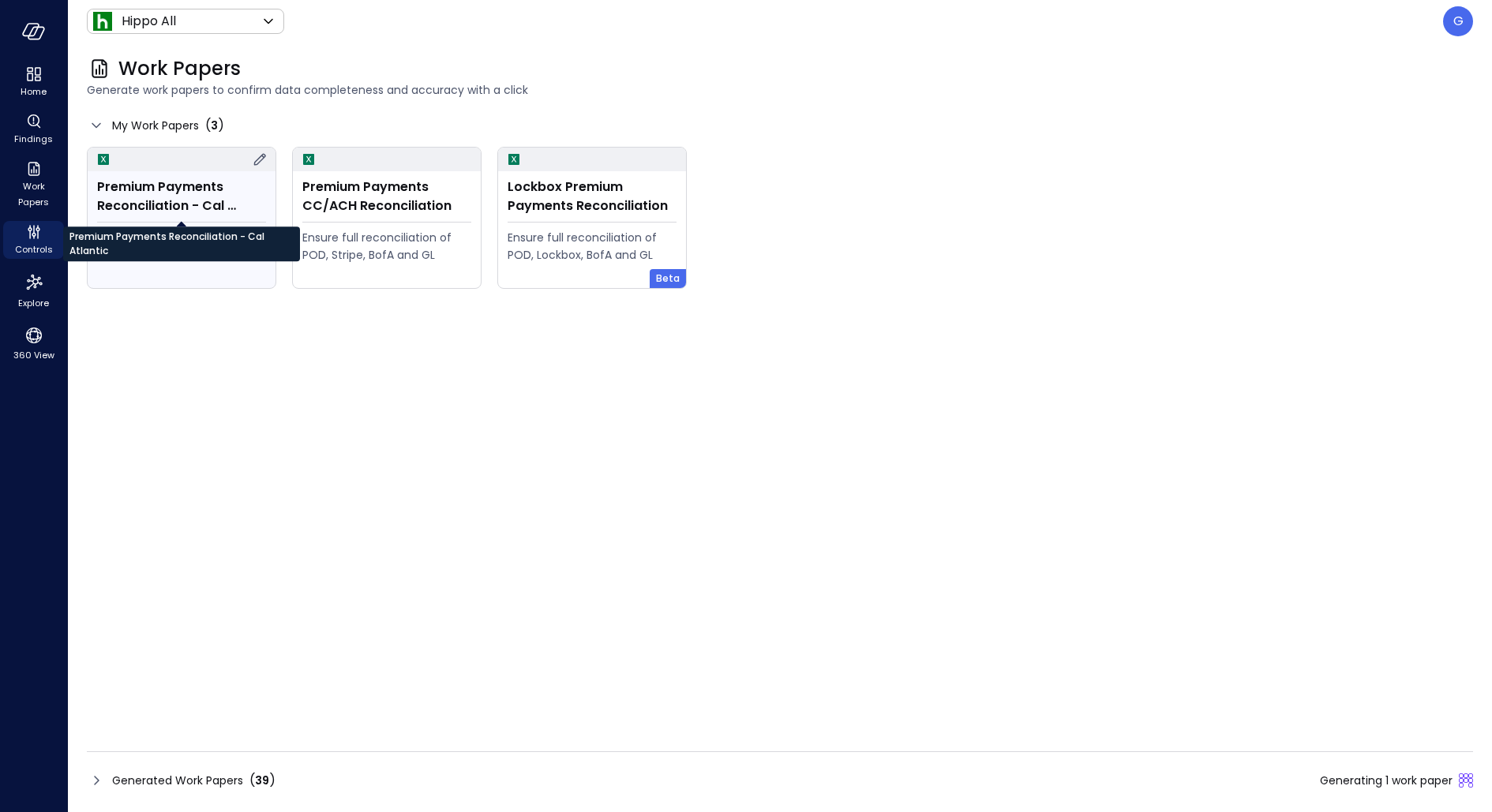
click at [224, 199] on div "Premium Payments Reconciliation - Cal Atlantic" at bounding box center [181, 196] width 169 height 38
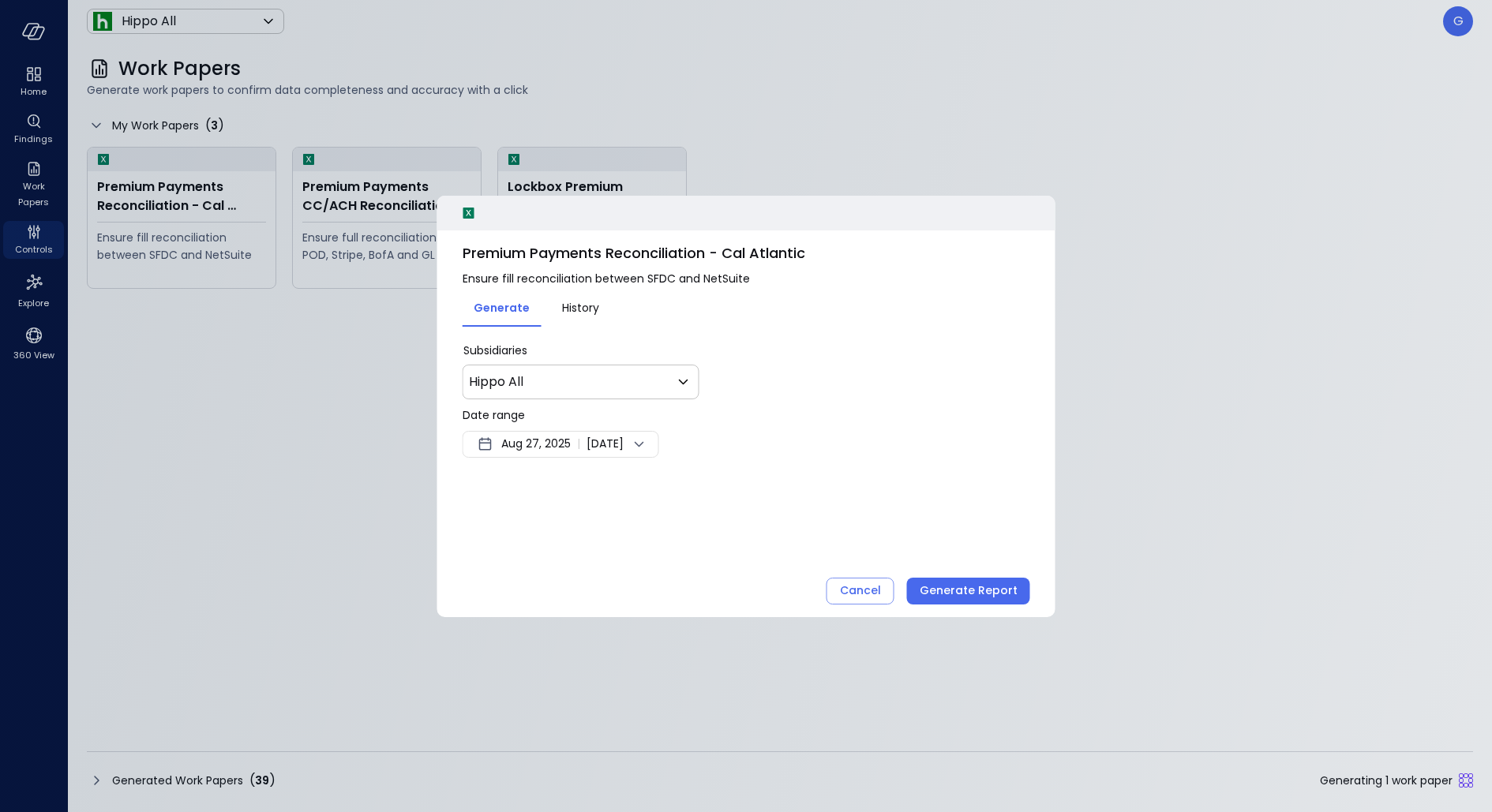
click at [501, 442] on span "Aug 27, 2025" at bounding box center [535, 445] width 69 height 19
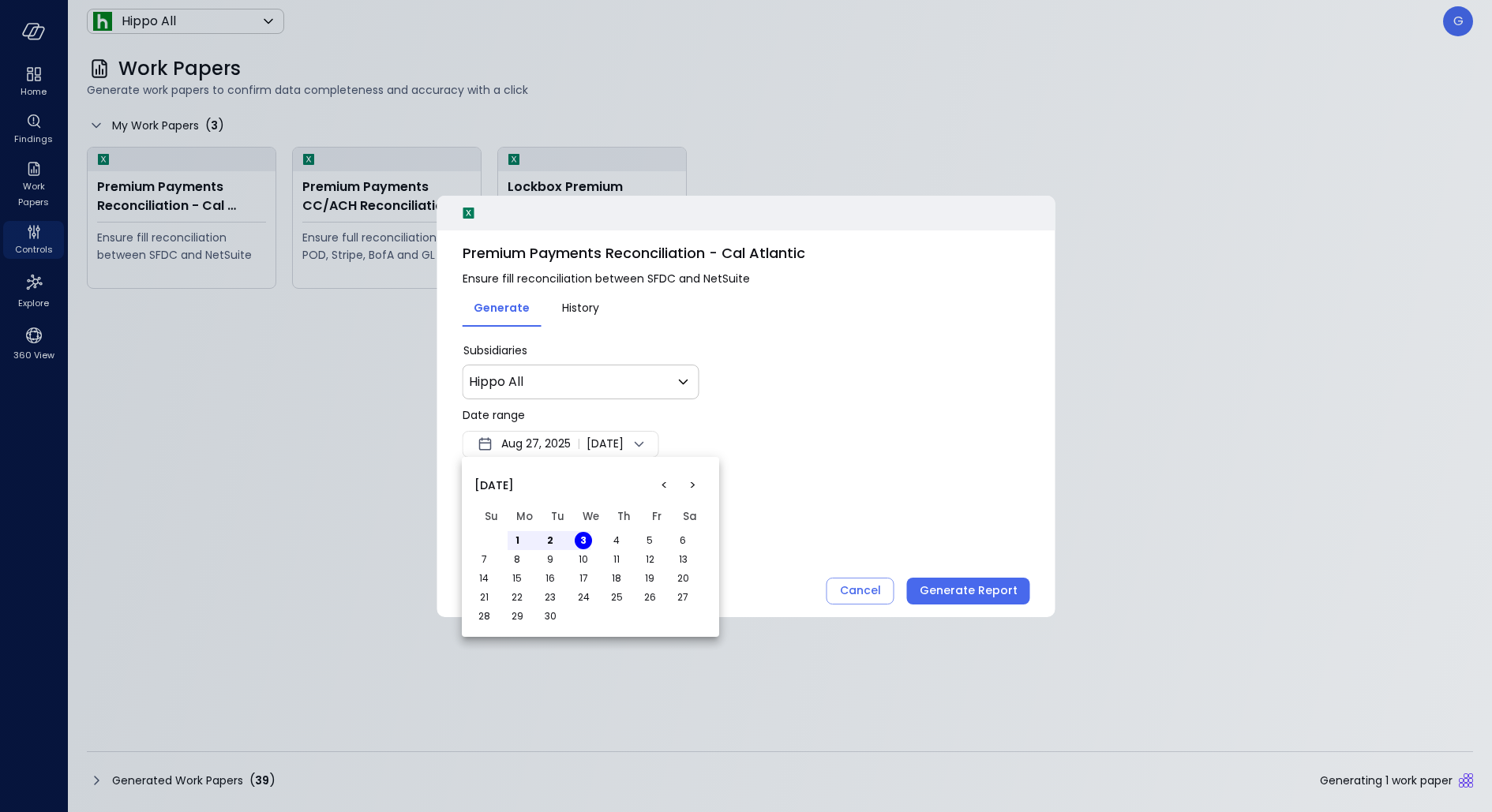
click at [665, 486] on button "<" at bounding box center [664, 485] width 28 height 28
click at [616, 538] on button "1" at bounding box center [617, 540] width 18 height 18
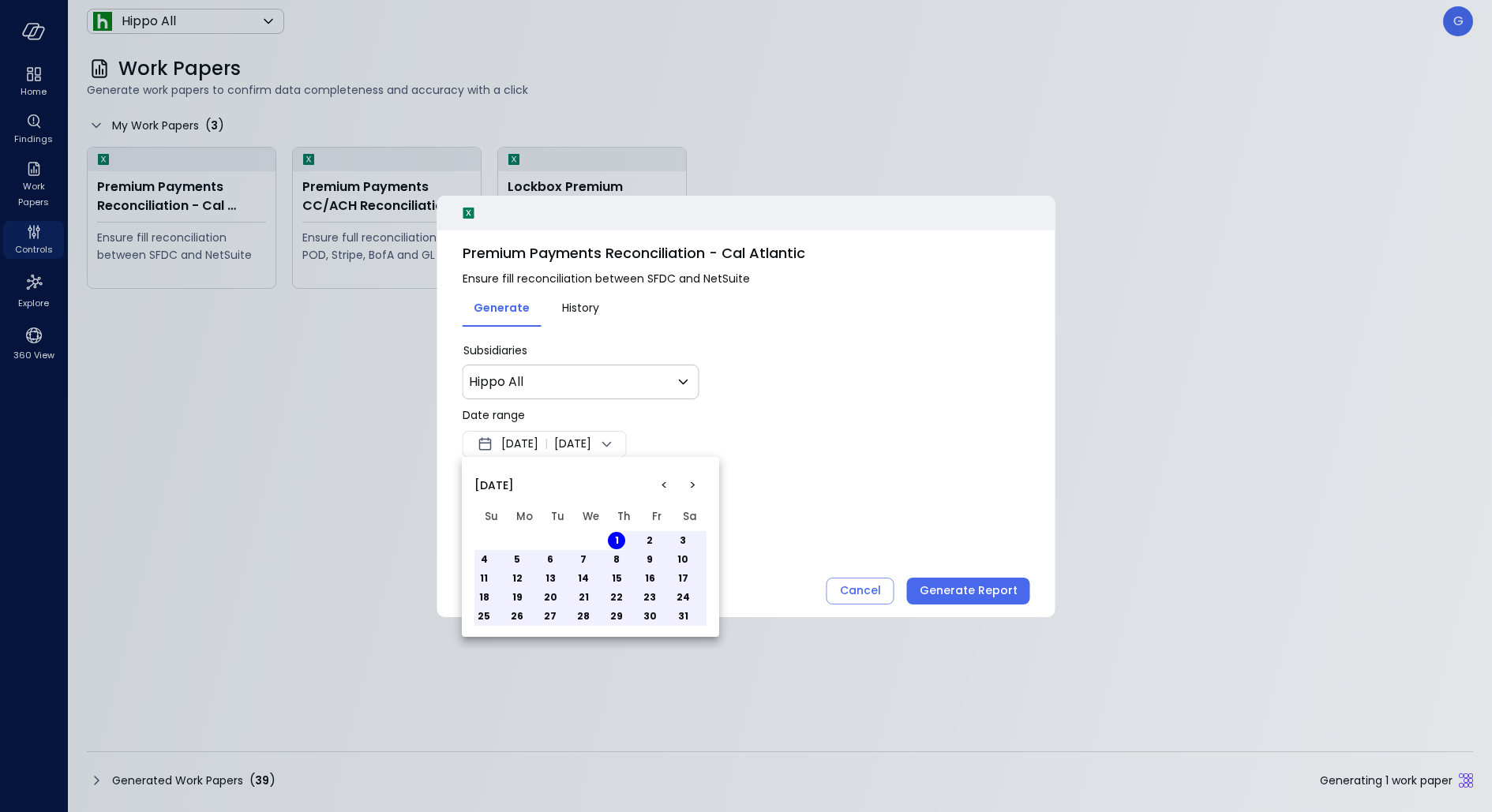
click at [694, 482] on button ">" at bounding box center [692, 485] width 28 height 28
click at [615, 616] on button "31" at bounding box center [617, 617] width 18 height 18
click at [845, 504] on div at bounding box center [746, 406] width 1492 height 812
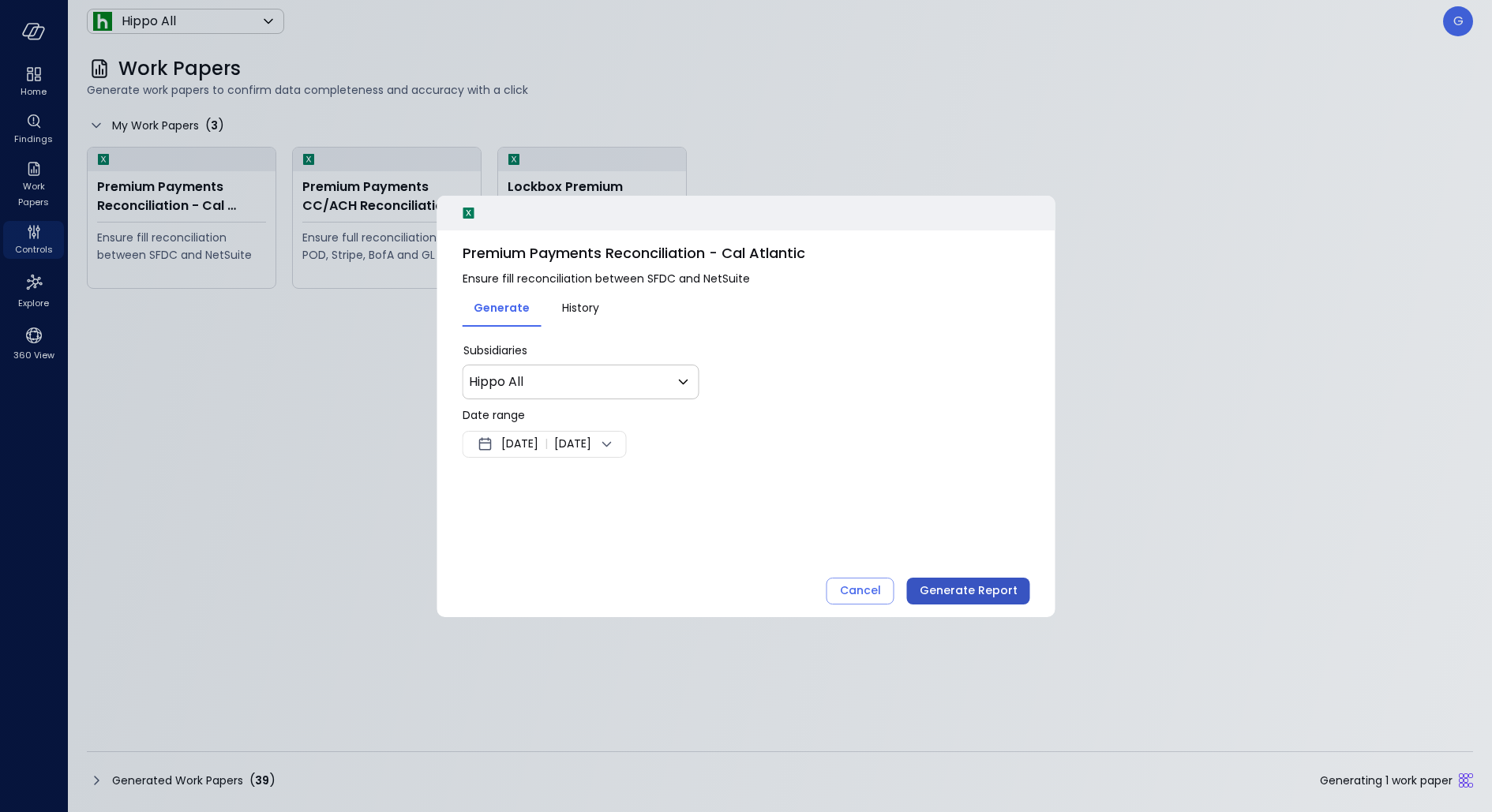
click at [961, 594] on div "Generate Report" at bounding box center [968, 591] width 98 height 19
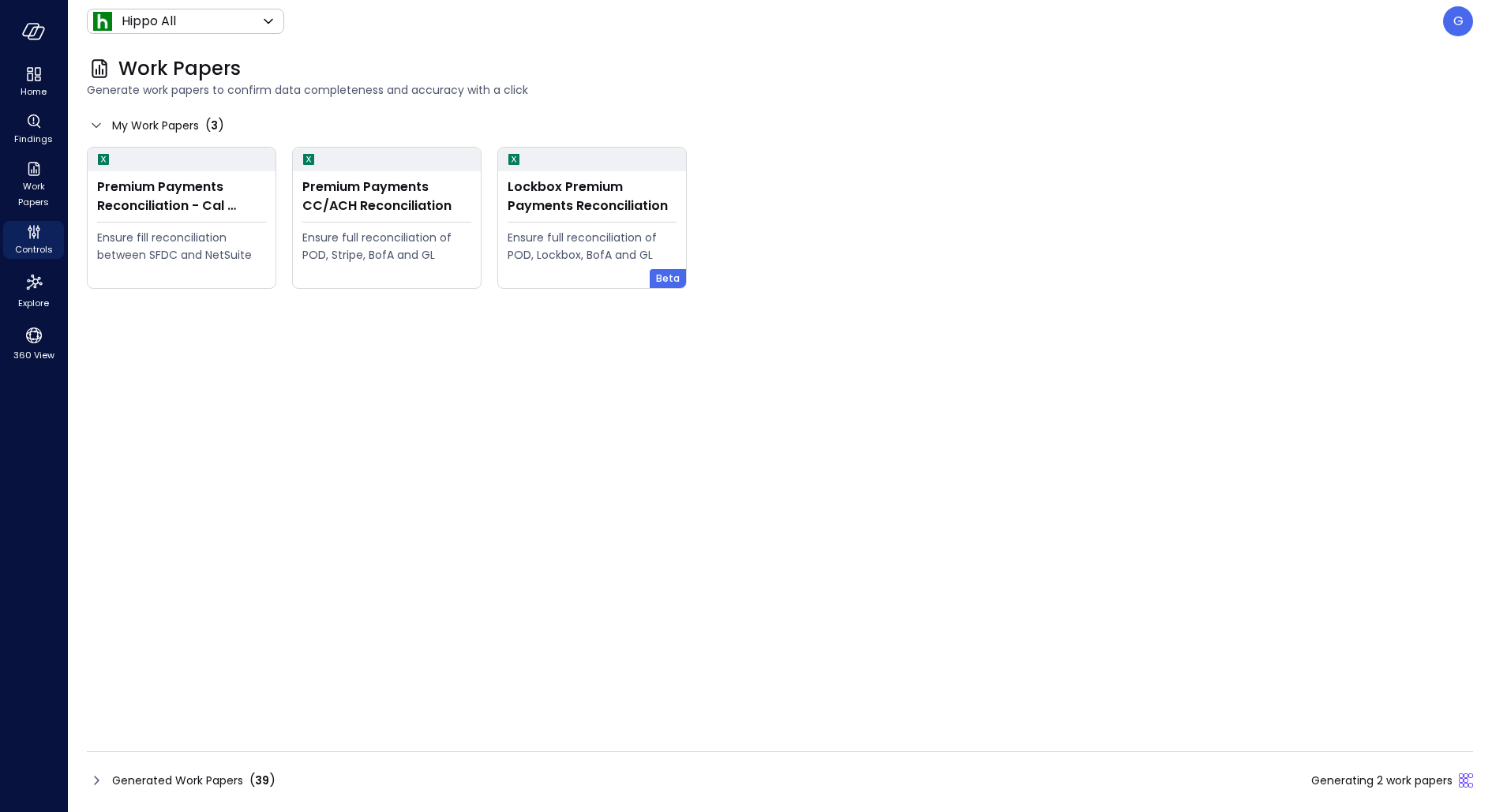
click at [1132, 769] on div "Generated Work Papers ( 39 ) Generating 2 work papers" at bounding box center [780, 780] width 1386 height 25
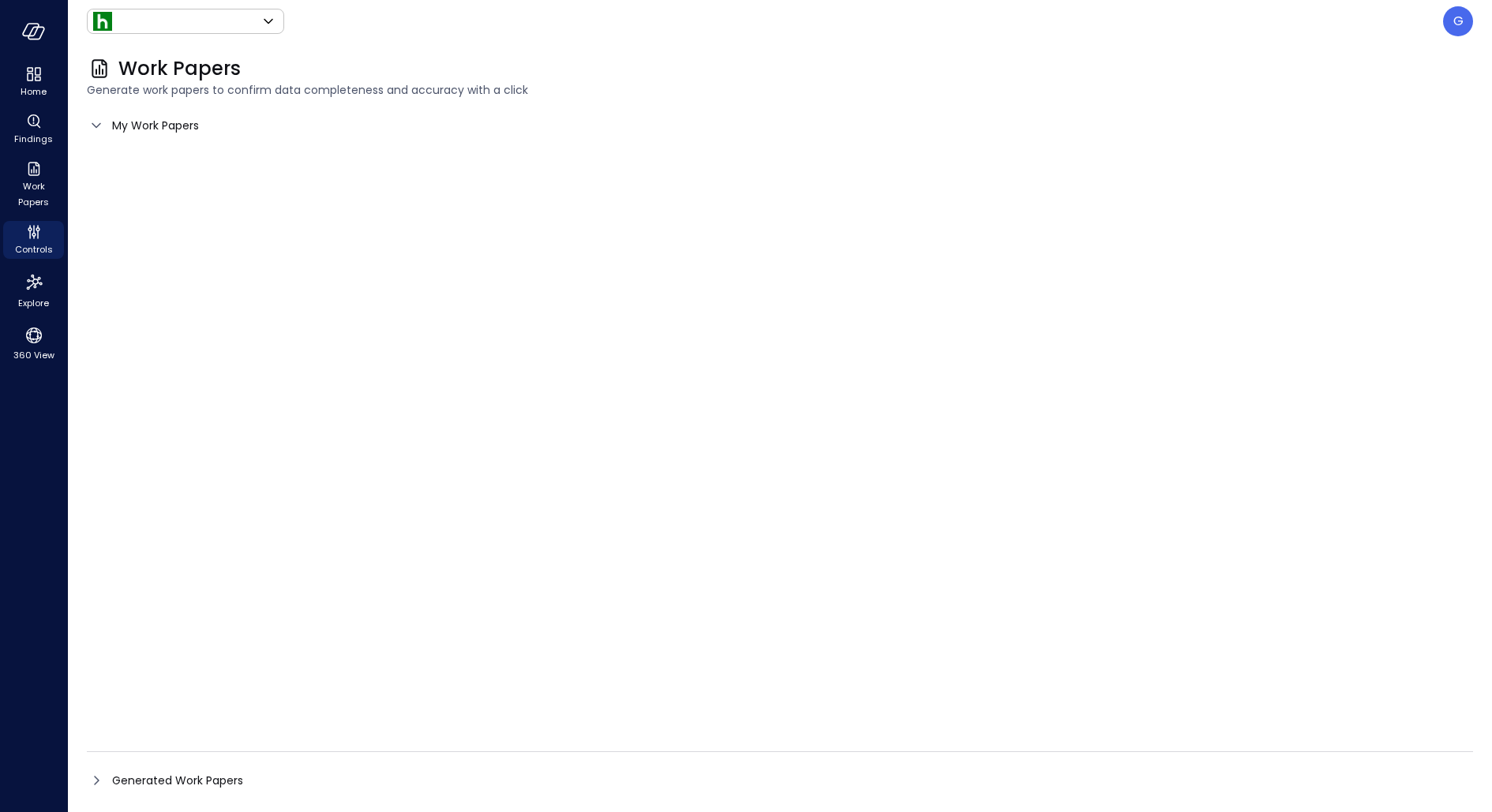
type input "*******"
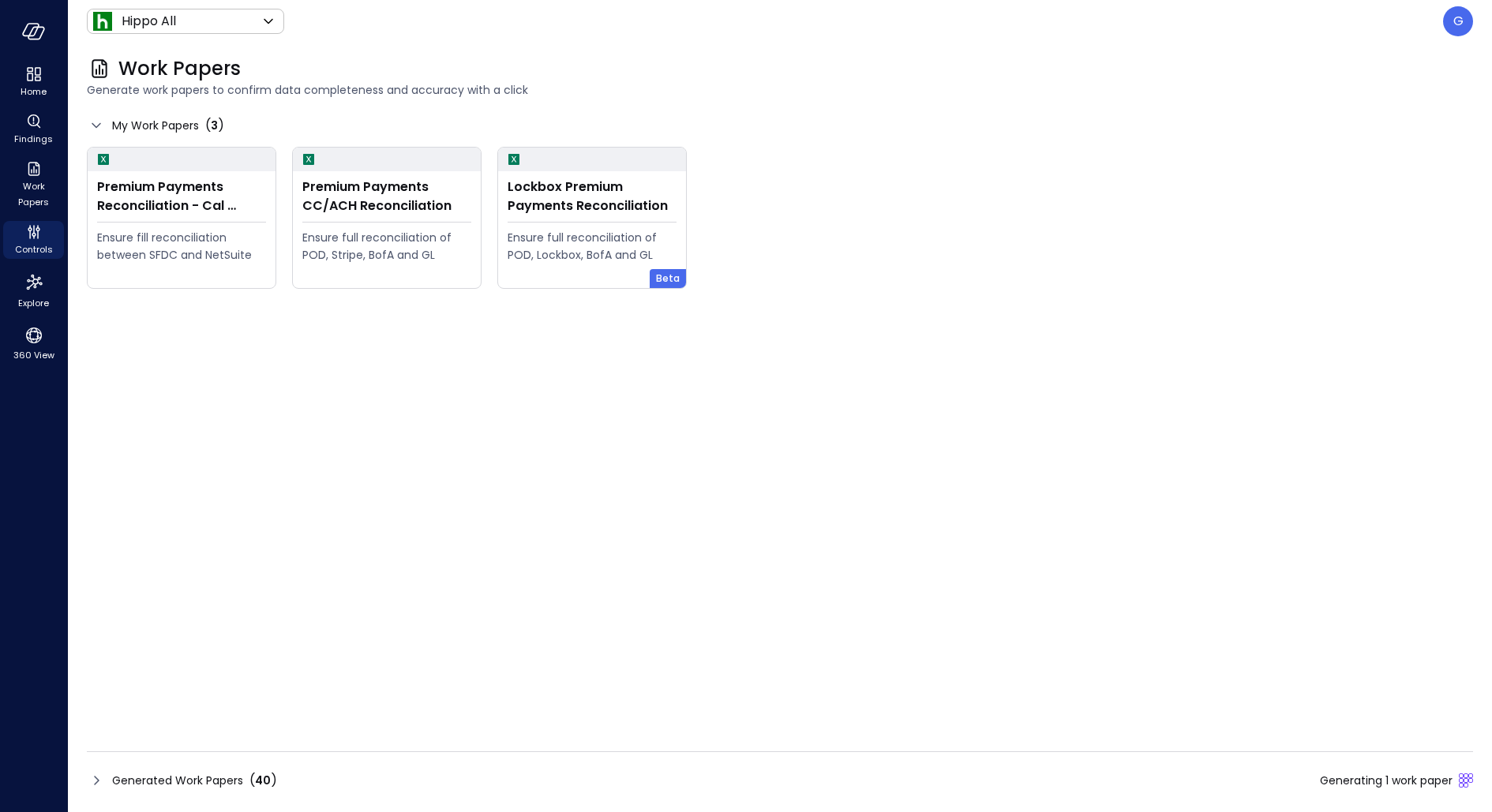
click at [507, 776] on div "Generated Work Papers ( 40 ) Generating 1 work paper" at bounding box center [780, 780] width 1386 height 25
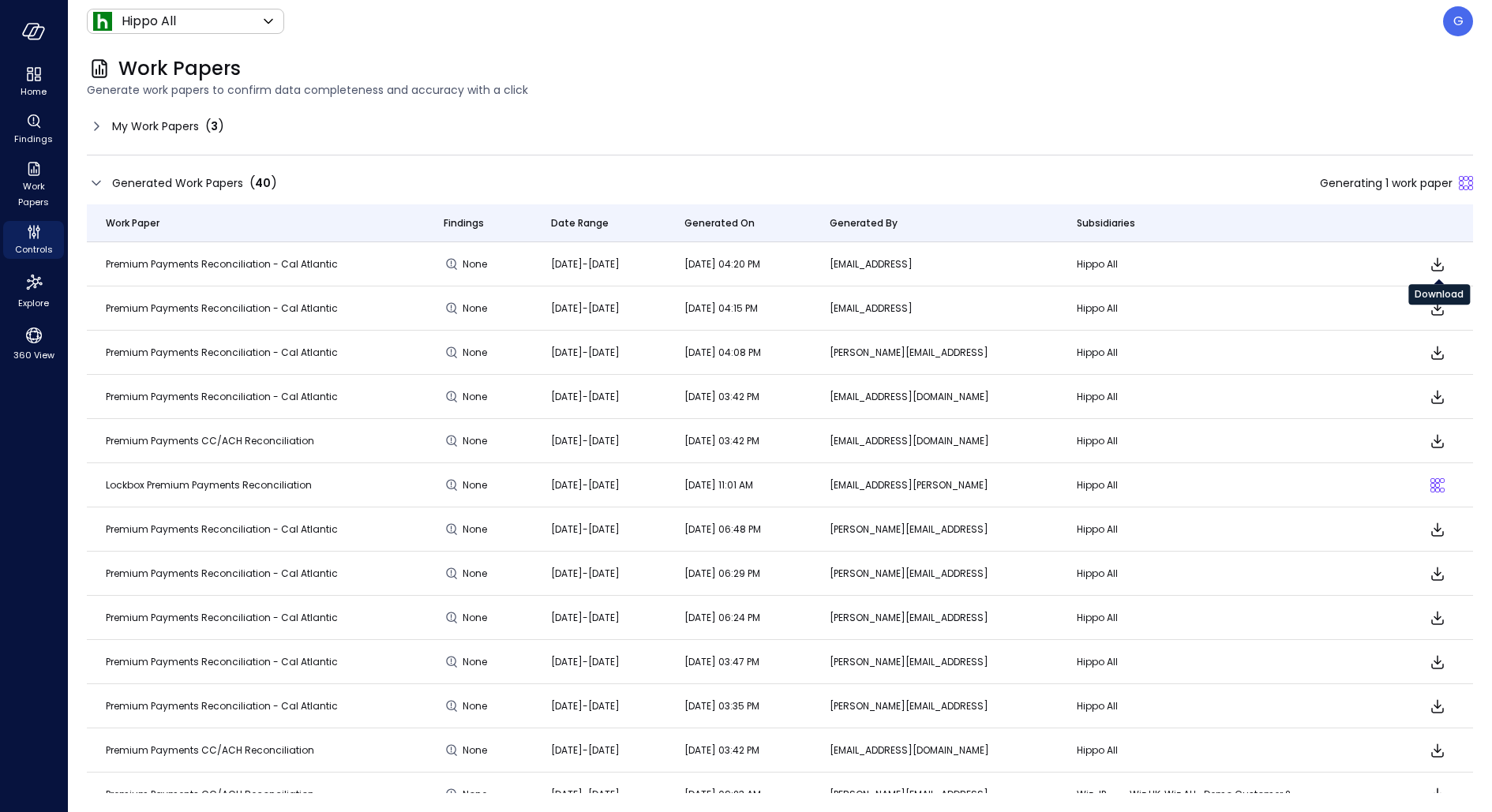
click at [1439, 264] on icon "Download" at bounding box center [1437, 264] width 12 height 13
